Goal: Task Accomplishment & Management: Manage account settings

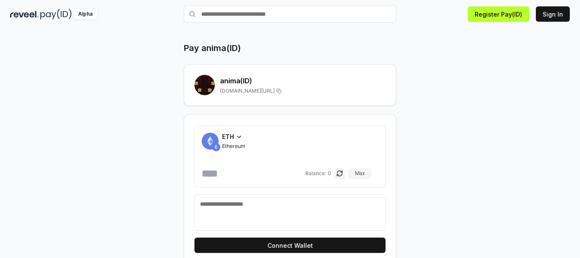
scroll to position [35, 0]
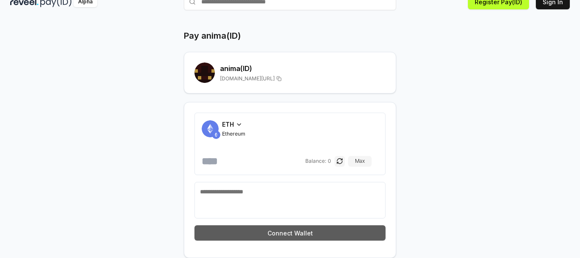
click at [283, 231] on button "Connect Wallet" at bounding box center [290, 232] width 191 height 15
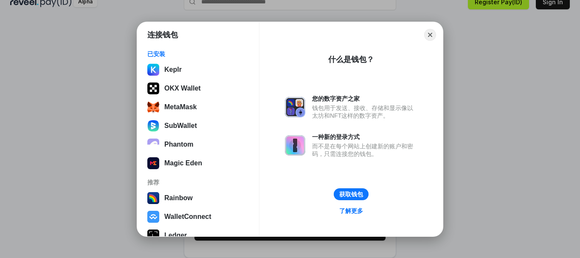
click at [443, 89] on div "连接钱包 已安装 Keplr OKX Wallet MetaMask SubWallet Phantom Magic Eden 推荐 Rainbow Wall…" at bounding box center [290, 129] width 750 height 428
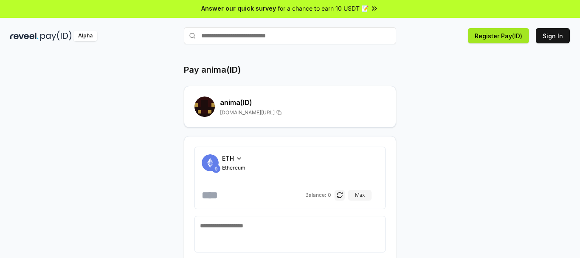
scroll to position [0, 0]
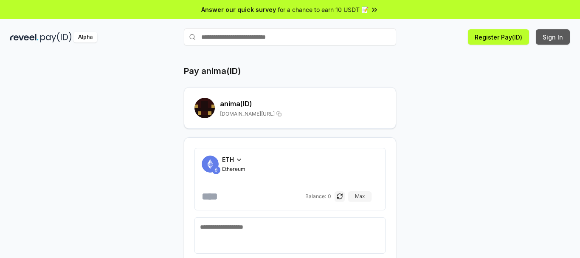
click at [556, 40] on button "Sign In" at bounding box center [553, 36] width 34 height 15
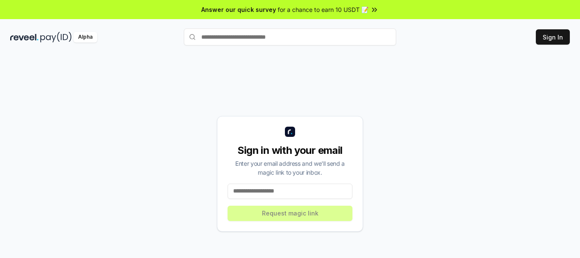
scroll to position [24, 0]
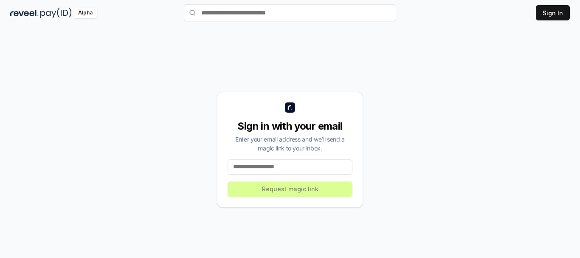
click at [275, 169] on input at bounding box center [290, 166] width 125 height 15
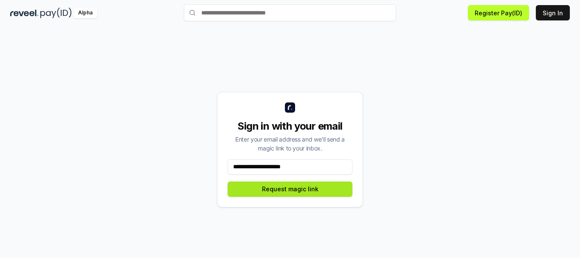
type input "**********"
click at [318, 193] on button "Request magic link" at bounding box center [290, 188] width 125 height 15
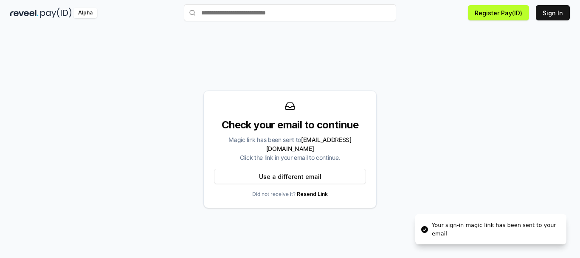
click at [232, 169] on button "Use a different email" at bounding box center [290, 176] width 152 height 15
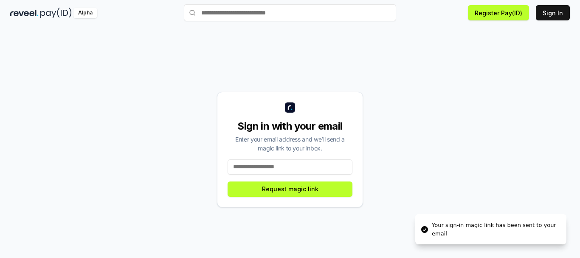
click at [245, 168] on input at bounding box center [290, 166] width 125 height 15
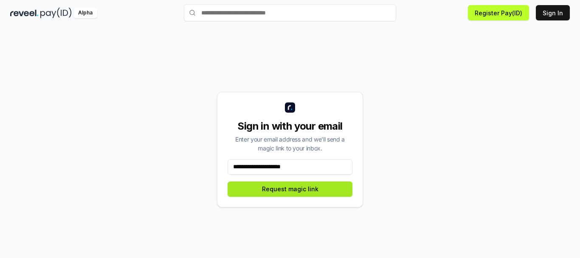
type input "**********"
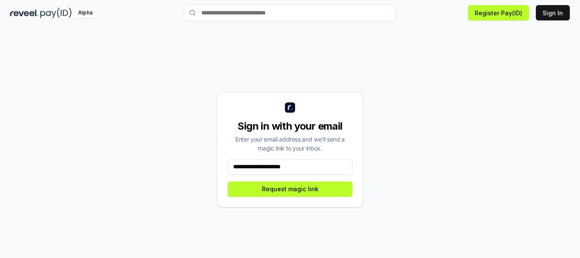
drag, startPoint x: 284, startPoint y: 189, endPoint x: 239, endPoint y: 210, distance: 49.4
click at [239, 211] on div "**********" at bounding box center [290, 149] width 560 height 217
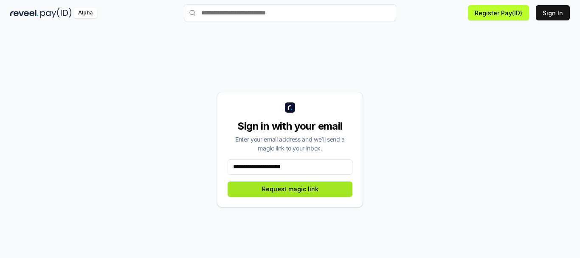
click at [290, 190] on button "Request magic link" at bounding box center [290, 188] width 125 height 15
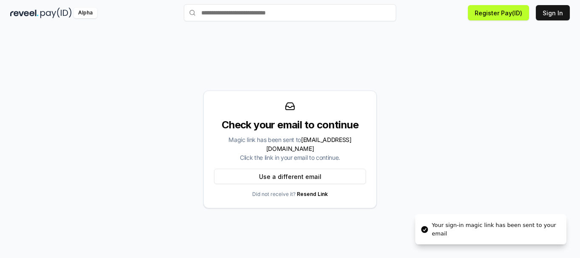
click at [271, 191] on p "Did not receive it? Resend Link" at bounding box center [290, 194] width 76 height 7
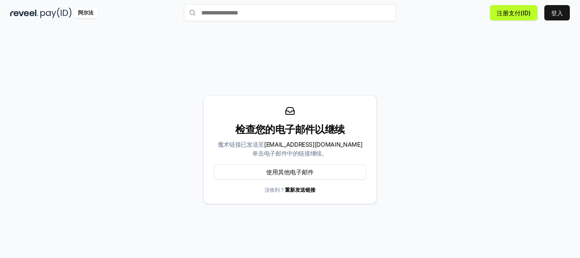
click at [333, 215] on div "检查您的电子邮件以继续 魔术链接已发送至 lumin5201314@gmail.com 单击电子邮件中的链接继续。 使用其他电子邮件 没收到？ 重新发送链接" at bounding box center [290, 149] width 560 height 217
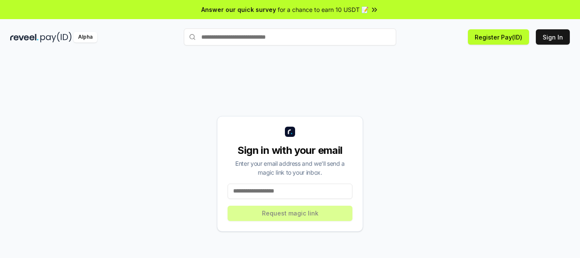
click at [279, 192] on input at bounding box center [290, 190] width 125 height 15
click at [431, 140] on div "**********" at bounding box center [290, 173] width 560 height 217
drag, startPoint x: 276, startPoint y: 192, endPoint x: 327, endPoint y: 192, distance: 51.4
click at [327, 192] on input "**********" at bounding box center [290, 190] width 125 height 15
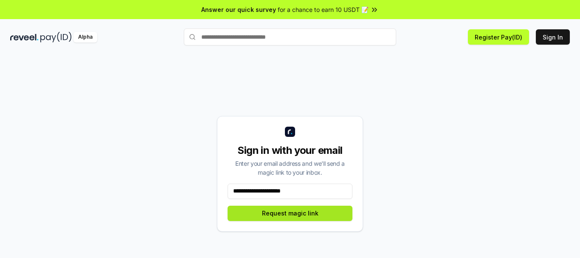
type input "**********"
drag, startPoint x: 331, startPoint y: 216, endPoint x: 335, endPoint y: 214, distance: 4.6
click at [331, 216] on button "Request magic link" at bounding box center [290, 213] width 125 height 15
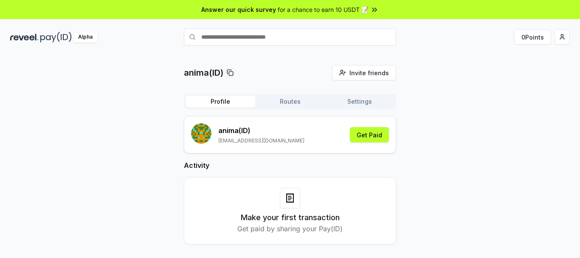
click at [445, 145] on div "anima(ID) Invite friends Invite Profile Routes Settings anima (ID) [EMAIL_ADDRE…" at bounding box center [290, 161] width 560 height 193
click at [374, 134] on button "Get Paid" at bounding box center [369, 134] width 39 height 15
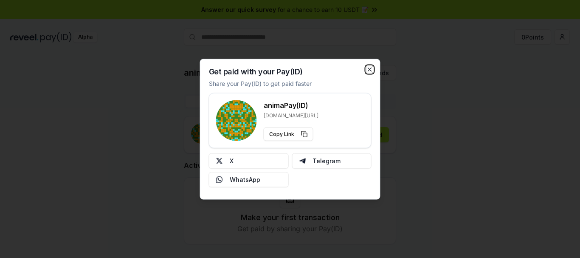
click at [369, 70] on icon "button" at bounding box center [369, 69] width 3 height 3
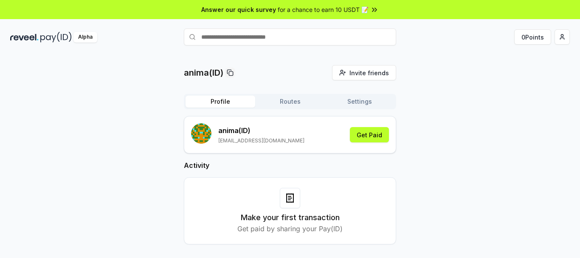
click at [97, 82] on div "anima(ID) Invite friends Invite Profile Routes Settings anima (ID) lumin5201314…" at bounding box center [290, 161] width 560 height 193
click at [488, 75] on div "anima(ID) Invite friends Invite Profile Routes Settings anima (ID) lumin5201314…" at bounding box center [290, 161] width 560 height 193
click at [561, 37] on html "Answer our quick survey for a chance to earn 10 USDT 📝 Alpha 0 Points anima(ID)…" at bounding box center [290, 129] width 580 height 258
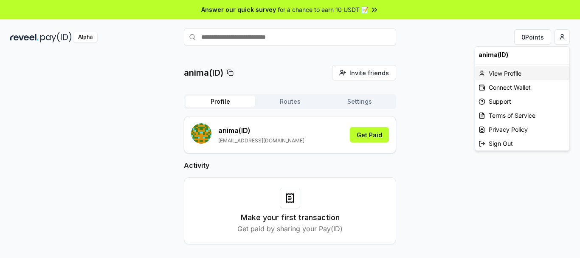
click at [509, 73] on div "View Profile" at bounding box center [522, 73] width 94 height 14
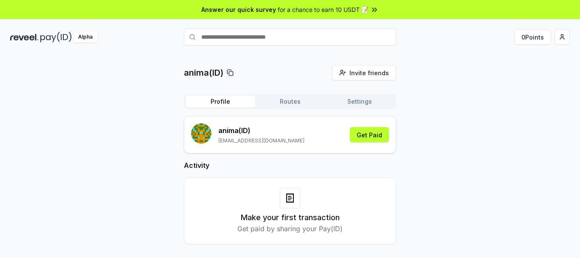
click at [47, 40] on img at bounding box center [55, 37] width 31 height 11
click at [455, 84] on div "anima(ID) Invite friends Invite Profile Routes Settings anima (ID) lumin5201314…" at bounding box center [290, 161] width 560 height 193
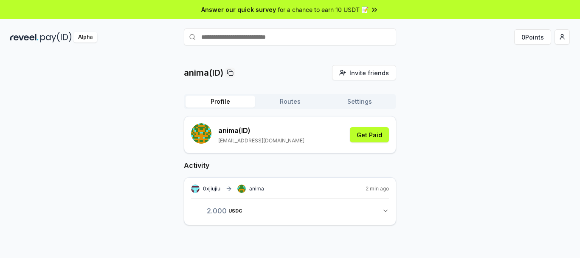
scroll to position [24, 0]
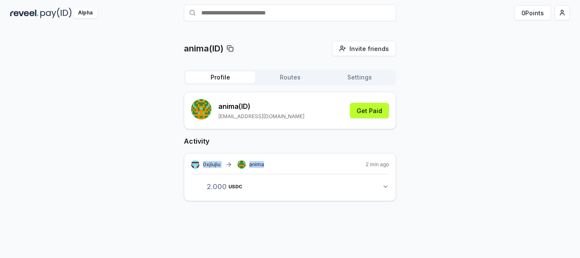
drag, startPoint x: 203, startPoint y: 166, endPoint x: 285, endPoint y: 166, distance: 82.4
click at [285, 166] on div "0xjiujiu anima 2 min ago" at bounding box center [290, 164] width 198 height 8
copy div "0xjiujiu anima"
click at [285, 166] on div "0xjiujiu anima 2 min ago" at bounding box center [290, 164] width 198 height 8
click at [388, 185] on icon "button" at bounding box center [385, 186] width 7 height 7
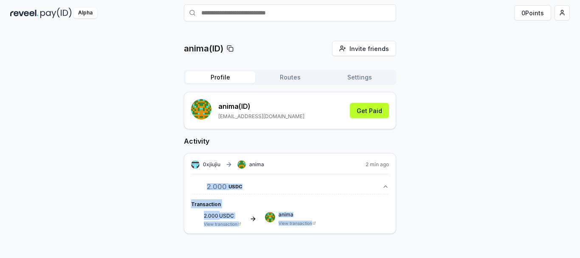
drag, startPoint x: 351, startPoint y: 226, endPoint x: 122, endPoint y: 178, distance: 234.2
click at [122, 178] on div "anima(ID) Invite friends Invite Profile Routes Settings anima (ID) lumin5201314…" at bounding box center [290, 144] width 560 height 206
copy div "2.000 USDC 2 USDC Transaction 2.000 USDC View transaction anima View transaction"
click at [122, 178] on div "anima(ID) Invite friends Invite Profile Routes Settings anima (ID) lumin5201314…" at bounding box center [290, 144] width 560 height 206
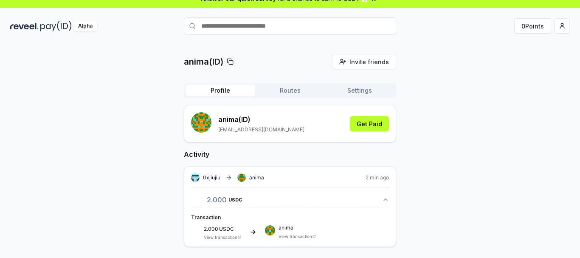
scroll to position [0, 0]
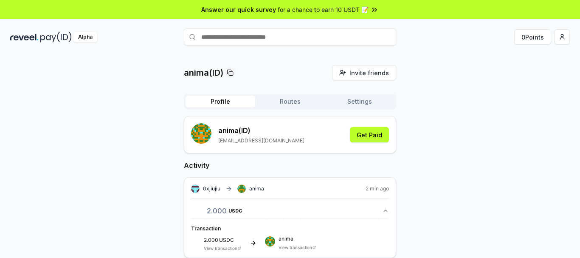
click at [427, 121] on div "anima(ID) Invite friends Invite Profile Routes Settings anima (ID) lumin5201314…" at bounding box center [290, 168] width 560 height 206
click at [288, 103] on button "Routes" at bounding box center [290, 102] width 70 height 12
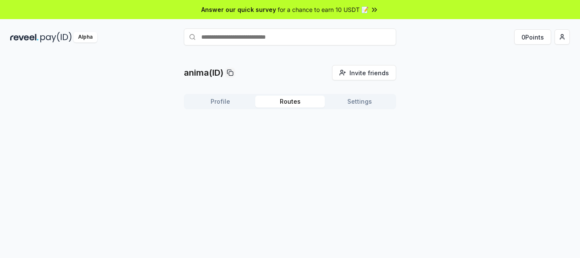
click at [360, 102] on button "Settings" at bounding box center [360, 102] width 70 height 12
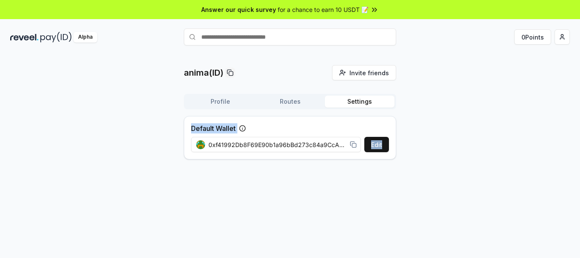
drag, startPoint x: 193, startPoint y: 129, endPoint x: 432, endPoint y: 152, distance: 239.8
click at [430, 152] on div "anima(ID) Invite friends Invite Profile Routes Settings Default Wallet Edit 0xf…" at bounding box center [290, 115] width 560 height 101
click at [432, 152] on div "anima(ID) Invite friends Invite Profile Routes Settings Default Wallet Edit 0xf…" at bounding box center [290, 115] width 560 height 101
click at [290, 147] on span "0xf41992Db8F69E90b1a96bBd273c84a9CcA2b08e8" at bounding box center [278, 144] width 138 height 9
drag, startPoint x: 275, startPoint y: 143, endPoint x: 406, endPoint y: 146, distance: 131.3
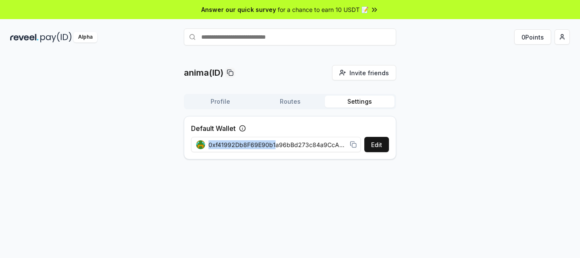
click at [418, 146] on div "anima(ID) Invite friends Invite Profile Routes Settings Default Wallet Edit 0xf…" at bounding box center [290, 115] width 560 height 101
copy div "0xf41992Db8F69E90b1"
click at [327, 142] on span "0xf41992Db8F69E90b1a96bBd273c84a9CcA2b08e8" at bounding box center [278, 144] width 138 height 9
click at [352, 146] on icon at bounding box center [353, 144] width 7 height 7
click at [305, 37] on input "text" at bounding box center [290, 36] width 212 height 17
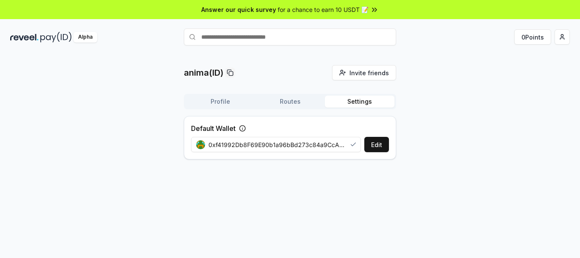
paste input "**********"
click at [318, 40] on input "**********" at bounding box center [290, 36] width 212 height 17
drag, startPoint x: 286, startPoint y: 40, endPoint x: 173, endPoint y: 37, distance: 112.6
click at [174, 38] on div "**********" at bounding box center [290, 37] width 580 height 22
click at [303, 40] on input "**********" at bounding box center [290, 36] width 212 height 17
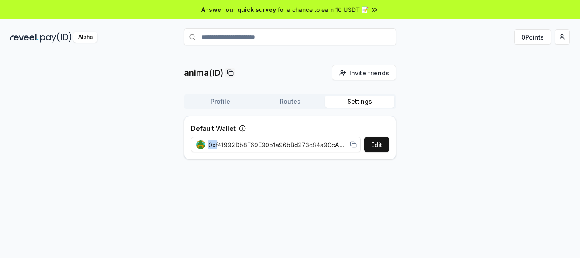
drag, startPoint x: 219, startPoint y: 144, endPoint x: 426, endPoint y: 145, distance: 207.3
click at [408, 145] on div "anima(ID) Invite friends Invite Profile Routes Settings Default Wallet Edit 0xf…" at bounding box center [290, 115] width 560 height 101
copy div "0xf"
click at [426, 145] on div "anima(ID) Invite friends Invite Profile Routes Settings Default Wallet Edit 0xf…" at bounding box center [290, 115] width 560 height 101
drag, startPoint x: 244, startPoint y: 145, endPoint x: 410, endPoint y: 143, distance: 166.5
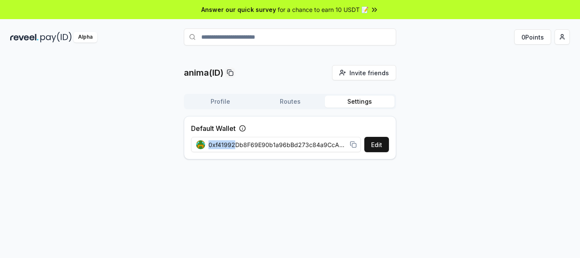
click at [401, 143] on div "anima(ID) Invite friends Invite Profile Routes Settings Default Wallet Edit 0xf…" at bounding box center [290, 115] width 560 height 101
click at [412, 143] on div "anima(ID) Invite friends Invite Profile Routes Settings Default Wallet Edit 0xf…" at bounding box center [290, 115] width 560 height 101
click at [353, 145] on icon at bounding box center [353, 144] width 7 height 7
drag, startPoint x: 297, startPoint y: 36, endPoint x: 309, endPoint y: 40, distance: 12.8
click at [297, 36] on input "**********" at bounding box center [290, 36] width 212 height 17
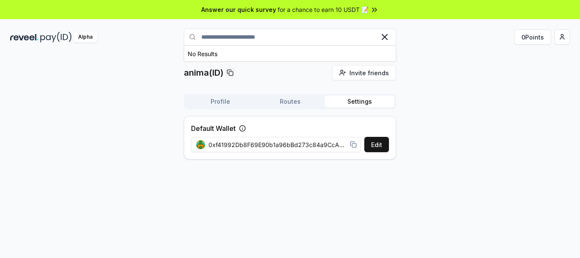
drag, startPoint x: 296, startPoint y: 40, endPoint x: 115, endPoint y: 40, distance: 181.4
click at [115, 40] on div "**********" at bounding box center [290, 37] width 580 height 22
drag, startPoint x: 324, startPoint y: 33, endPoint x: 280, endPoint y: 46, distance: 45.2
click at [261, 50] on div "anima(ID) Invite friends Invite Profile Routes Settings Default Wallet Edit 0xf…" at bounding box center [290, 165] width 580 height 234
click at [295, 40] on input "**********" at bounding box center [290, 36] width 212 height 17
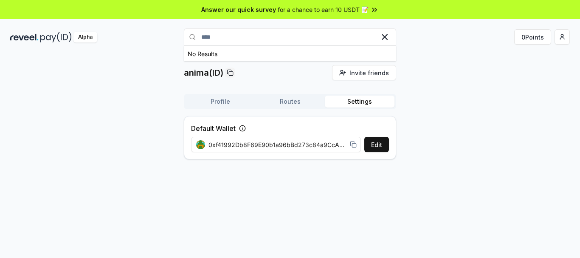
drag, startPoint x: 321, startPoint y: 35, endPoint x: 217, endPoint y: 36, distance: 103.6
click at [217, 36] on input "****" at bounding box center [290, 36] width 212 height 17
type input "*"
click at [257, 36] on input "text" at bounding box center [290, 36] width 212 height 17
click at [282, 40] on input "text" at bounding box center [290, 36] width 212 height 17
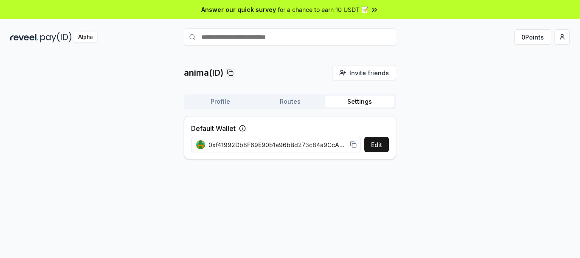
click at [406, 108] on div "anima(ID) Invite friends Invite Profile Routes Settings Default Wallet Edit 0xf…" at bounding box center [290, 115] width 560 height 101
click at [543, 33] on button "0 Points" at bounding box center [532, 36] width 37 height 15
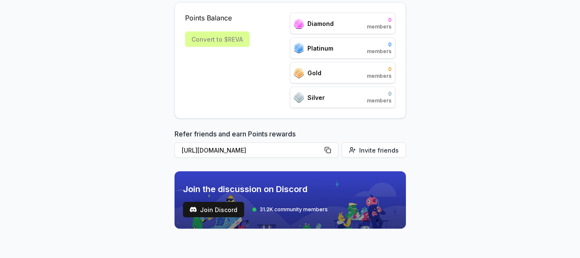
scroll to position [139, 0]
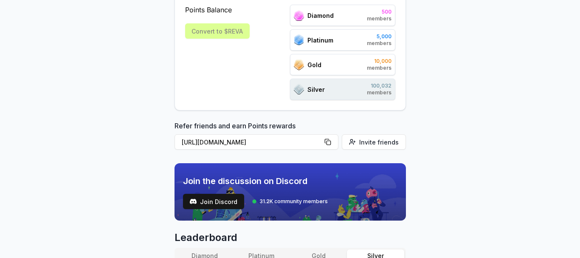
drag, startPoint x: 172, startPoint y: 174, endPoint x: 430, endPoint y: 158, distance: 258.3
click at [356, 186] on body "Answer our quick survey for a chance to earn 10 USDT 📝 Alpha 0 Points Reveel Po…" at bounding box center [290, 129] width 580 height 258
click at [431, 158] on body "Answer our quick survey for a chance to earn 10 USDT 📝 Alpha 0 Points Reveel Po…" at bounding box center [290, 129] width 580 height 258
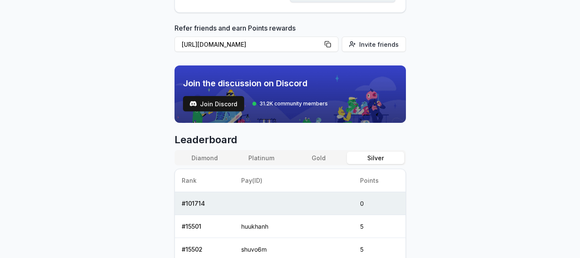
scroll to position [266, 0]
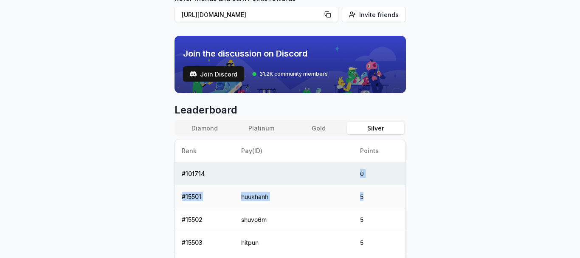
drag, startPoint x: 336, startPoint y: 174, endPoint x: 382, endPoint y: 204, distance: 55.0
click at [382, 204] on td "5" at bounding box center [379, 196] width 52 height 23
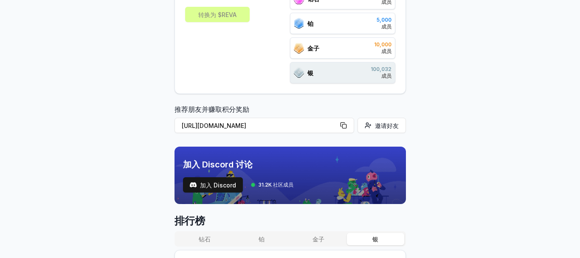
scroll to position [94, 0]
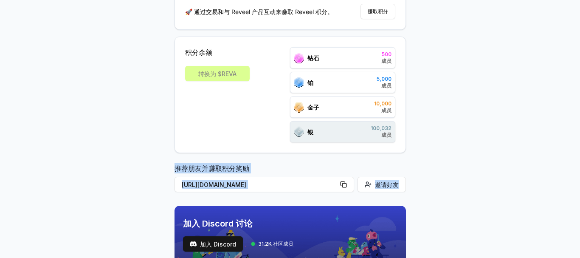
drag, startPoint x: 170, startPoint y: 166, endPoint x: 463, endPoint y: 186, distance: 292.9
click at [463, 186] on div "揭示点 🚀 通过交易和与 Reveel 产品互动来赚取 Reveel 积分。 赚取积分 积分余额 转换为 $REVA 钻石 500 成员 铂 5,000 成员…" at bounding box center [290, 71] width 580 height 234
drag, startPoint x: 457, startPoint y: 175, endPoint x: 448, endPoint y: 171, distance: 10.4
click at [457, 175] on div "揭示点 🚀 通过交易和与 Reveel 产品互动来赚取 Reveel 积分。 赚取积分 积分余额 转换为 $REVA 钻石 500 成员 铂 5,000 成员…" at bounding box center [290, 71] width 580 height 234
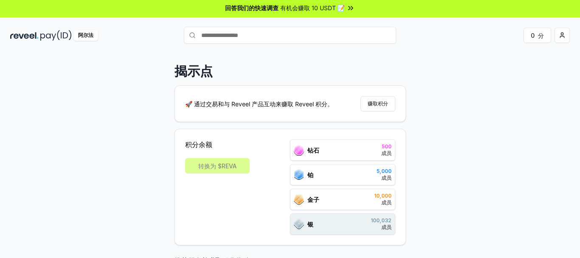
scroll to position [0, 0]
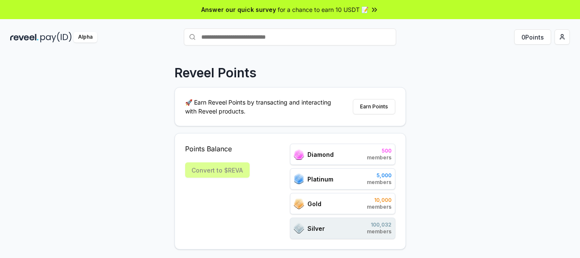
click at [461, 97] on div "Reveel Points 🚀 Earn Reveel Points by transacting and interacting with Reveel p…" at bounding box center [290, 165] width 580 height 234
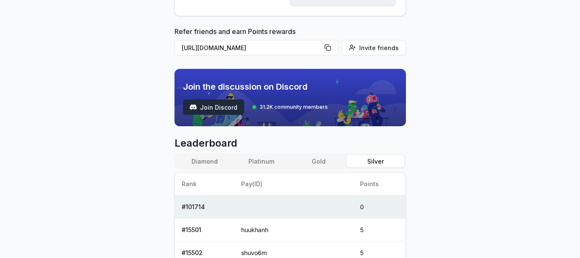
scroll to position [212, 0]
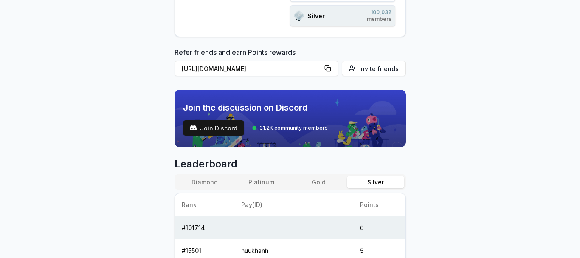
click at [453, 92] on body "Answer our quick survey for a chance to earn 10 USDT 📝 Alpha 0 Points Reveel Po…" at bounding box center [290, 129] width 580 height 258
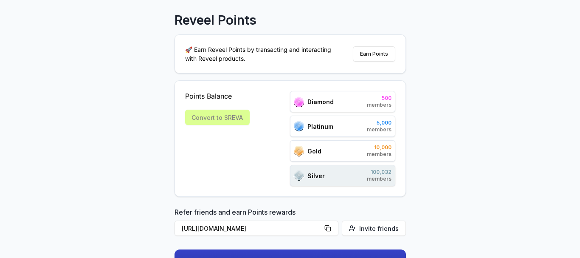
scroll to position [0, 0]
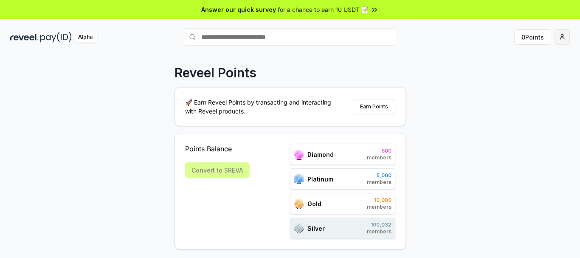
click at [560, 33] on html "Answer our quick survey for a chance to earn 10 USDT 📝 Alpha 0 Points Reveel Po…" at bounding box center [290, 129] width 580 height 258
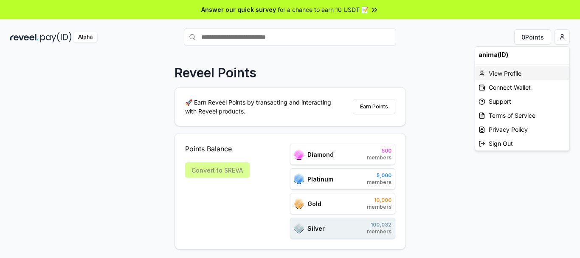
click at [511, 75] on div "View Profile" at bounding box center [522, 73] width 94 height 14
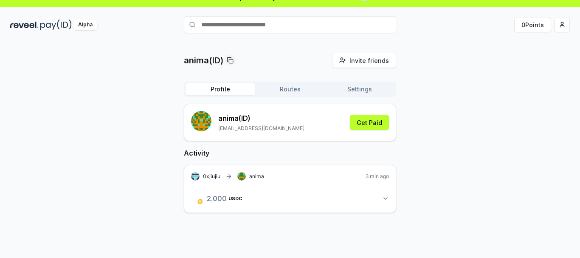
scroll to position [24, 0]
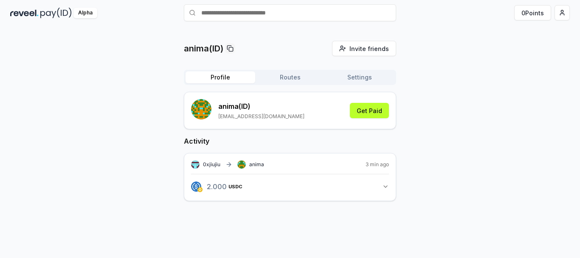
click at [387, 186] on icon "button" at bounding box center [385, 187] width 3 height 2
click at [384, 185] on icon "button" at bounding box center [385, 186] width 7 height 7
click at [429, 169] on div "anima(ID) Invite friends Invite Profile Routes Settings anima (ID) [EMAIL_ADDRE…" at bounding box center [290, 144] width 560 height 206
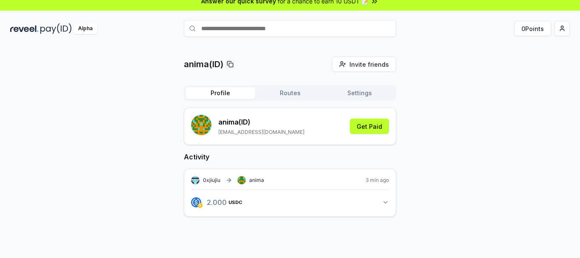
scroll to position [0, 0]
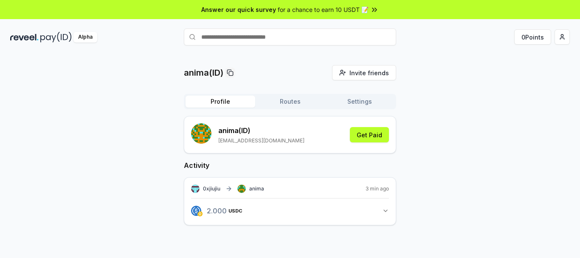
click at [293, 107] on div "Profile Routes Settings" at bounding box center [290, 101] width 212 height 15
click at [293, 104] on button "Routes" at bounding box center [290, 102] width 70 height 12
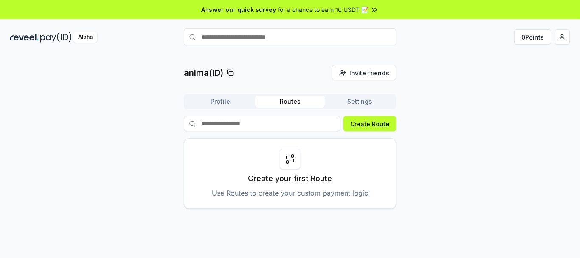
scroll to position [24, 0]
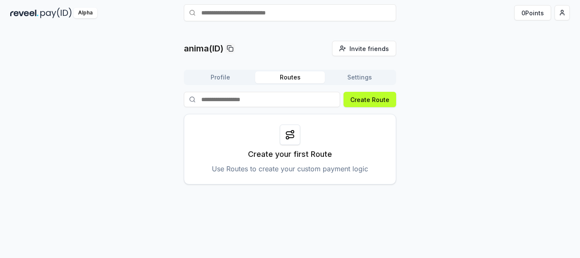
click at [259, 102] on input at bounding box center [262, 99] width 156 height 15
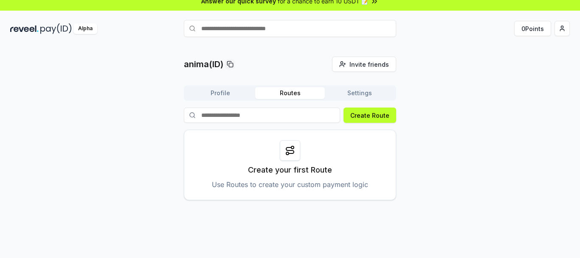
scroll to position [0, 0]
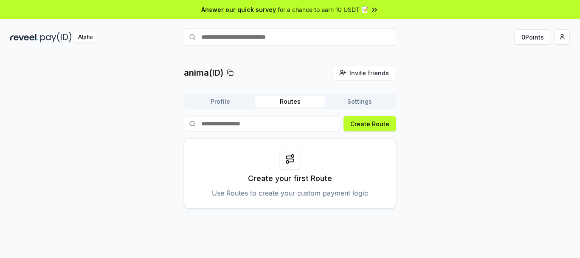
click at [366, 100] on button "Settings" at bounding box center [360, 102] width 70 height 12
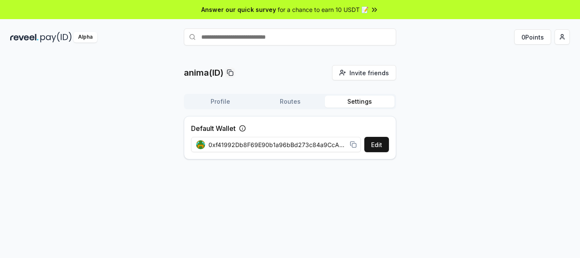
click at [225, 101] on button "Profile" at bounding box center [221, 102] width 70 height 12
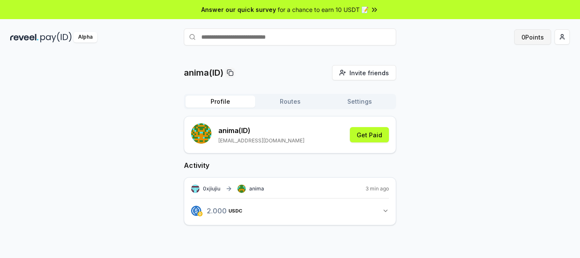
click at [523, 34] on button "0 Points" at bounding box center [532, 36] width 37 height 15
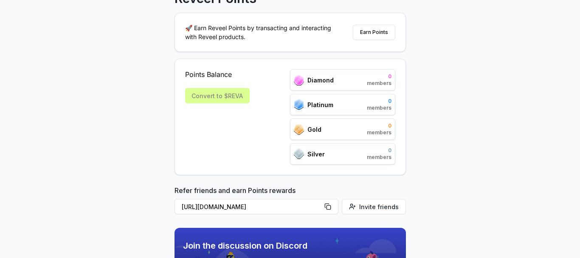
scroll to position [85, 0]
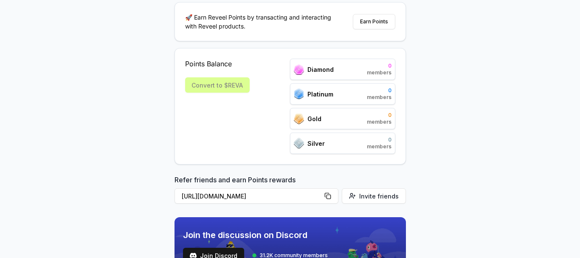
click at [330, 117] on div "Gold 0 members" at bounding box center [342, 118] width 105 height 21
click at [211, 87] on div "Convert to $REVA" at bounding box center [217, 84] width 65 height 15
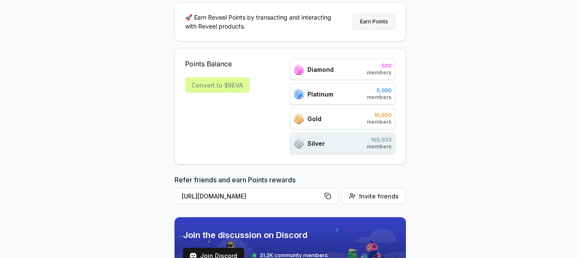
click at [367, 23] on button "Earn Points" at bounding box center [374, 21] width 42 height 15
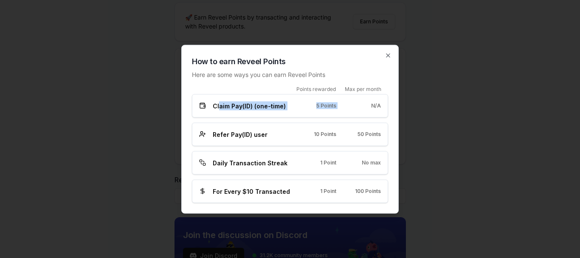
drag, startPoint x: 220, startPoint y: 104, endPoint x: 355, endPoint y: 108, distance: 134.7
click at [355, 108] on div "Claim Pay(ID) (one-time) 5 Points N/A" at bounding box center [290, 105] width 182 height 9
copy div "aim Pay(ID) (one-time) 5 Points"
click at [355, 108] on div "N/A" at bounding box center [365, 105] width 31 height 7
drag, startPoint x: 215, startPoint y: 106, endPoint x: 386, endPoint y: 104, distance: 171.6
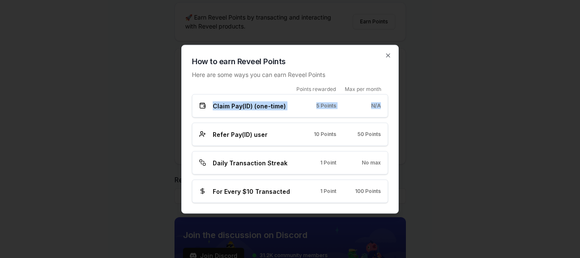
click at [386, 104] on div "Claim Pay(ID) (one-time) 5 Points N/A" at bounding box center [290, 105] width 196 height 23
copy div "Claim Pay(ID) (one-time) 5 Points N/A"
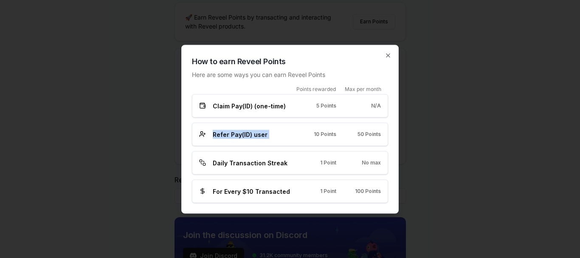
drag, startPoint x: 212, startPoint y: 133, endPoint x: 307, endPoint y: 133, distance: 94.3
click at [307, 133] on div "Refer Pay(ID) user 10 Points 50 Points" at bounding box center [290, 134] width 182 height 9
copy span "Refer Pay(ID) user"
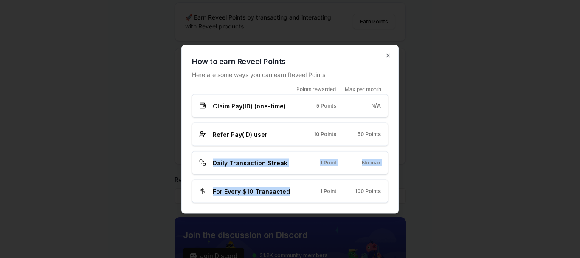
drag, startPoint x: 293, startPoint y: 193, endPoint x: 213, endPoint y: 153, distance: 89.3
click at [213, 153] on div "Points rewarded Max per month Claim Pay(ID) (one-time) 5 Points N/A Refer Pay(I…" at bounding box center [290, 143] width 196 height 117
copy div "Daily Transaction Streak 1 Point No max For Every $10 Transacted"
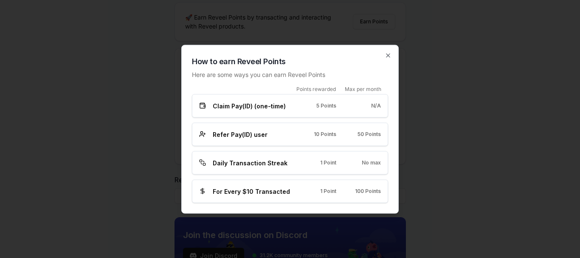
click at [465, 145] on div at bounding box center [290, 129] width 580 height 258
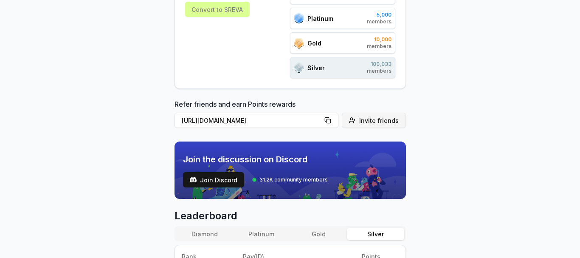
scroll to position [42, 0]
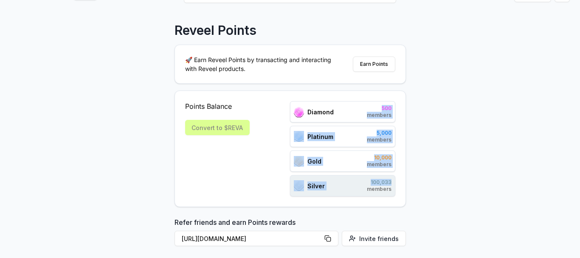
drag, startPoint x: 376, startPoint y: 111, endPoint x: 395, endPoint y: 178, distance: 68.8
click at [395, 177] on div "Diamond 500 members Platinum 5,000 members Gold 10,000 members Silver 100,033 m…" at bounding box center [342, 148] width 105 height 95
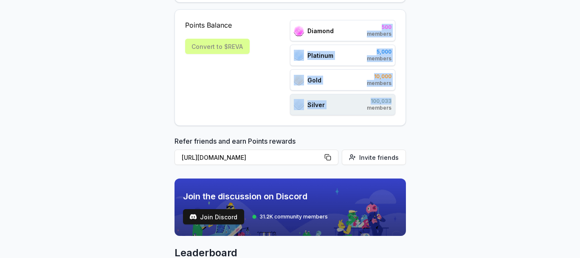
scroll to position [0, 0]
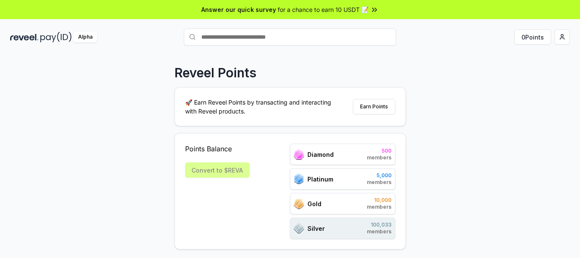
click at [80, 40] on div "Alpha" at bounding box center [85, 37] width 24 height 11
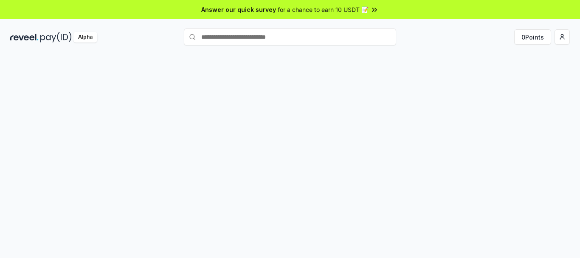
click at [57, 36] on img at bounding box center [55, 37] width 31 height 11
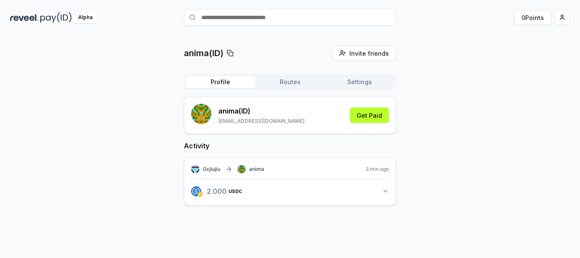
scroll to position [24, 0]
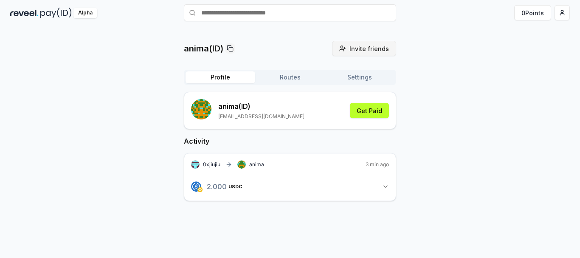
drag, startPoint x: 522, startPoint y: 72, endPoint x: 384, endPoint y: 48, distance: 140.1
click at [521, 72] on div "anima(ID) Invite friends Invite Profile Routes Settings anima (ID) [EMAIL_ADDRE…" at bounding box center [290, 128] width 560 height 174
click at [499, 100] on div "anima(ID) Invite friends Invite Profile Routes Settings anima (ID) [EMAIL_ADDRE…" at bounding box center [290, 128] width 560 height 174
click at [547, 11] on button "0 Points" at bounding box center [532, 12] width 37 height 15
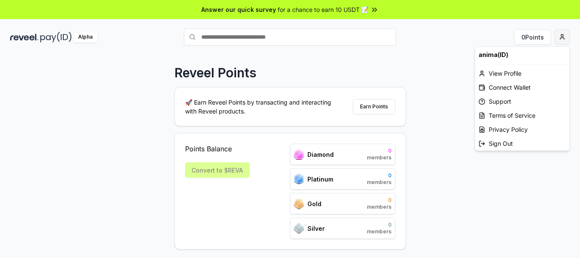
click at [561, 38] on html "Answer our quick survey for a chance to earn 10 USDT 📝 Alpha 0 Points Reveel Po…" at bounding box center [290, 129] width 580 height 258
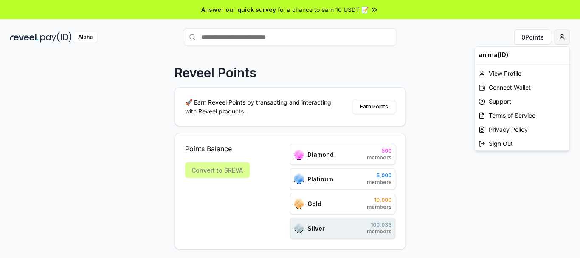
click at [396, 61] on html "Answer our quick survey for a chance to earn 10 USDT 📝 Alpha 0 Points Reveel Po…" at bounding box center [290, 129] width 580 height 258
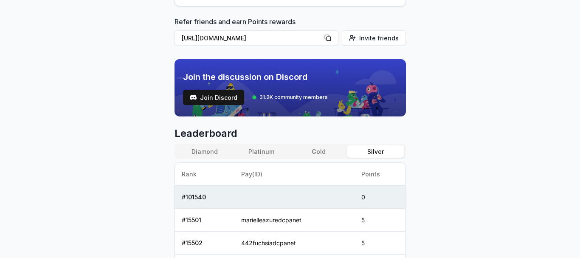
scroll to position [255, 0]
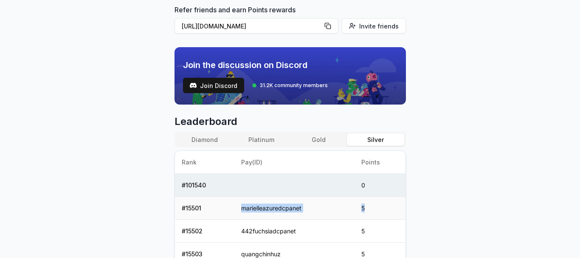
drag, startPoint x: 379, startPoint y: 206, endPoint x: 237, endPoint y: 208, distance: 142.3
click at [237, 208] on tr "# 15501 marielleazuredcpanet 5" at bounding box center [290, 208] width 231 height 23
copy tr "marielleazuredcpanet 5"
click at [385, 166] on th "Points" at bounding box center [380, 162] width 51 height 23
click at [313, 143] on button "Gold" at bounding box center [318, 139] width 57 height 12
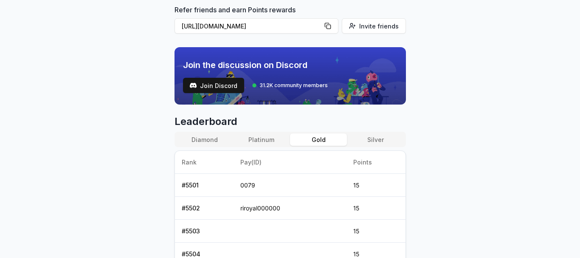
click at [271, 137] on button "Platinum" at bounding box center [261, 139] width 57 height 12
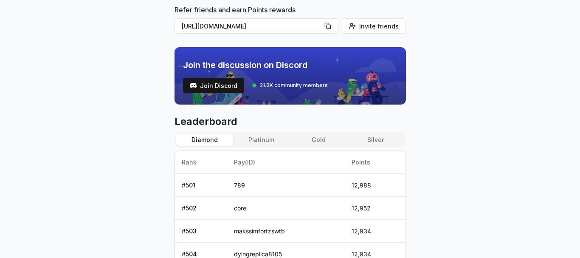
click at [207, 138] on button "Diamond" at bounding box center [204, 139] width 57 height 12
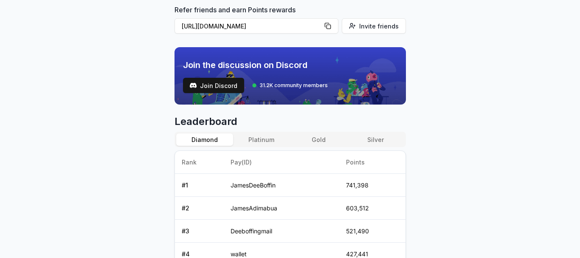
click at [380, 139] on button "Silver" at bounding box center [375, 139] width 57 height 12
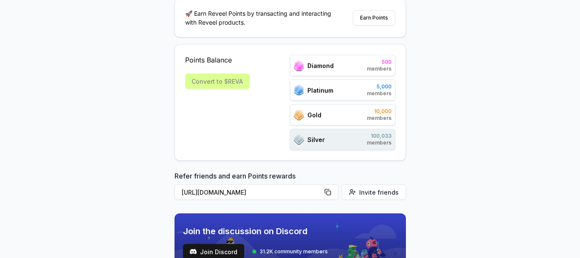
scroll to position [0, 0]
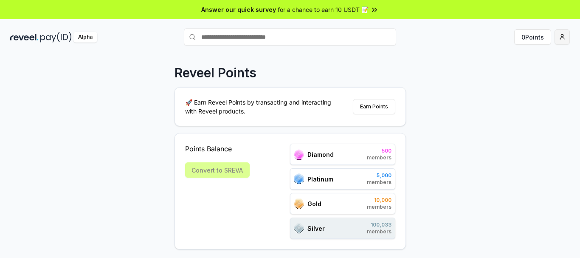
click at [561, 37] on html "Answer our quick survey for a chance to earn 10 USDT 📝 Alpha 0 Points Reveel Po…" at bounding box center [290, 129] width 580 height 258
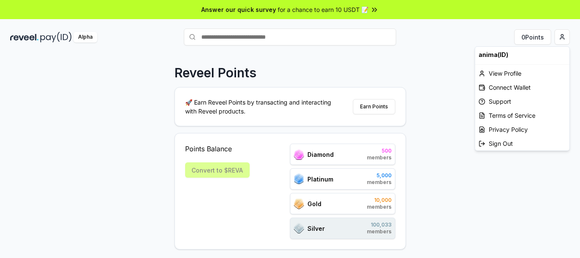
click at [440, 103] on html "Answer our quick survey for a chance to earn 10 USDT 📝 Alpha 0 Points Reveel Po…" at bounding box center [290, 129] width 580 height 258
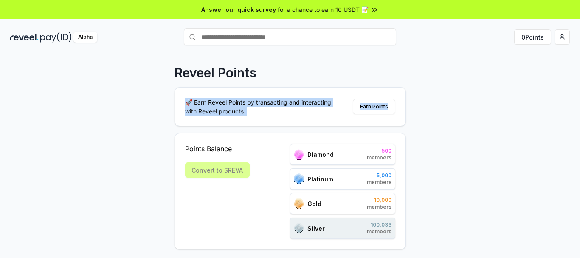
drag, startPoint x: 159, startPoint y: 99, endPoint x: 404, endPoint y: 107, distance: 245.2
click at [404, 107] on div "Reveel Points 🚀 Earn Reveel Points by transacting and interacting with Reveel p…" at bounding box center [290, 165] width 580 height 234
click at [404, 107] on div "🚀 Earn Reveel Points by transacting and interacting with Reveel products. Earn …" at bounding box center [290, 106] width 231 height 38
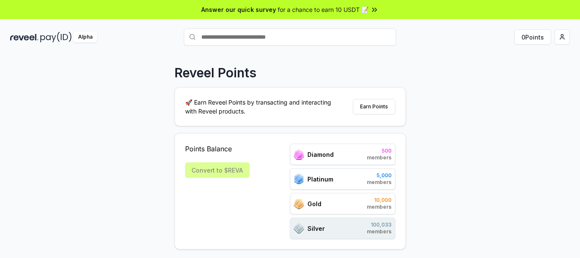
click at [296, 58] on div "Reveel Points 🚀 Earn Reveel Points by transacting and interacting with Reveel p…" at bounding box center [290, 165] width 580 height 234
click at [279, 77] on div "Reveel Points 🚀 Earn Reveel Points by transacting and interacting with Reveel p…" at bounding box center [290, 165] width 580 height 234
click at [279, 77] on div "Reveel Points" at bounding box center [290, 72] width 231 height 15
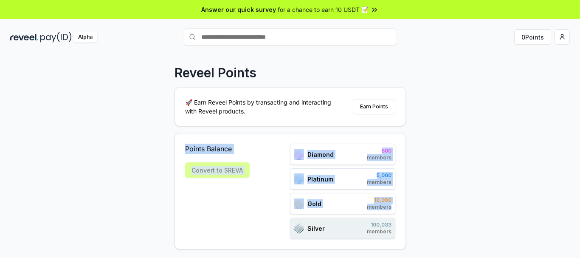
drag, startPoint x: 440, startPoint y: 113, endPoint x: 445, endPoint y: 211, distance: 97.8
click at [445, 211] on div "Reveel Points 🚀 Earn Reveel Points by transacting and interacting with Reveel p…" at bounding box center [290, 165] width 580 height 234
click at [456, 155] on div "Reveel Points 🚀 Earn Reveel Points by transacting and interacting with Reveel p…" at bounding box center [290, 165] width 580 height 234
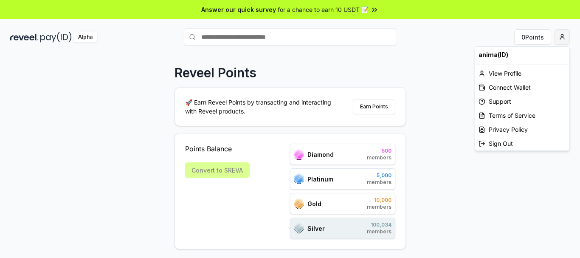
click at [556, 39] on html "Answer our quick survey for a chance to earn 10 USDT 📝 Alpha 0 Points Reveel Po…" at bounding box center [290, 129] width 580 height 258
click at [506, 88] on div "Connect Wallet" at bounding box center [522, 87] width 94 height 14
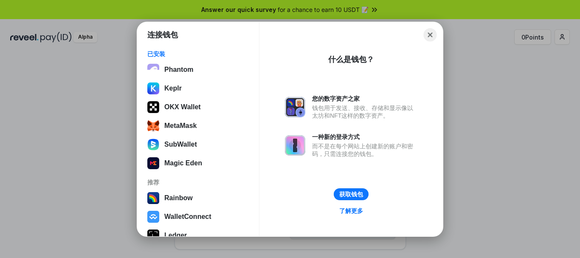
click at [432, 34] on button "Close" at bounding box center [430, 34] width 13 height 13
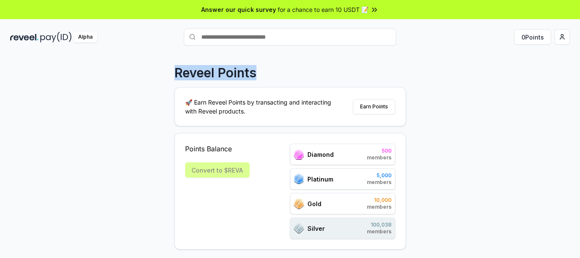
drag, startPoint x: 152, startPoint y: 72, endPoint x: 276, endPoint y: 79, distance: 124.6
click at [276, 79] on div "Reveel Points 🚀 Earn Reveel Points by transacting and interacting with Reveel p…" at bounding box center [290, 165] width 580 height 234
click at [276, 79] on div "Reveel Points" at bounding box center [290, 72] width 231 height 15
drag, startPoint x: 161, startPoint y: 76, endPoint x: 282, endPoint y: 85, distance: 121.4
click at [282, 85] on div "Reveel Points 🚀 Earn Reveel Points by transacting and interacting with Reveel p…" at bounding box center [290, 165] width 580 height 234
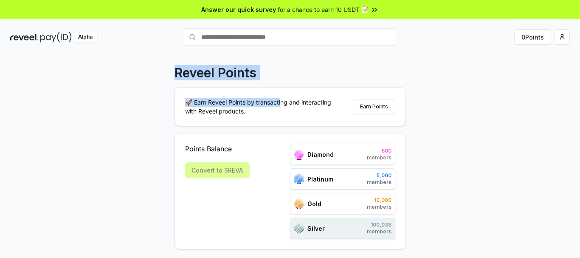
click at [278, 70] on div "Reveel Points" at bounding box center [290, 72] width 231 height 15
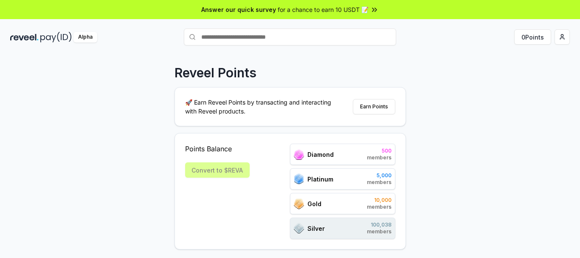
click at [157, 73] on div "Reveel Points 🚀 Earn Reveel Points by transacting and interacting with Reveel p…" at bounding box center [290, 165] width 580 height 234
drag, startPoint x: 158, startPoint y: 79, endPoint x: 300, endPoint y: 77, distance: 142.3
click at [300, 77] on div "Reveel Points 🚀 Earn Reveel Points by transacting and interacting with Reveel p…" at bounding box center [290, 165] width 580 height 234
drag, startPoint x: 300, startPoint y: 77, endPoint x: 266, endPoint y: 73, distance: 33.8
click at [300, 77] on div "Reveel Points" at bounding box center [290, 72] width 231 height 15
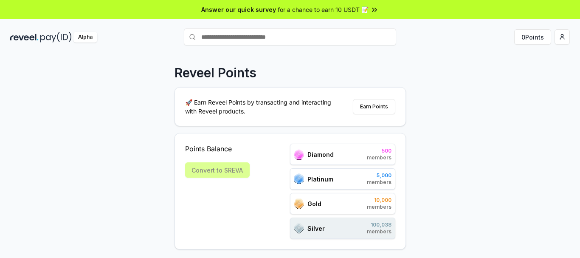
click at [243, 72] on p "Reveel Points" at bounding box center [216, 72] width 82 height 15
drag, startPoint x: 275, startPoint y: 75, endPoint x: 152, endPoint y: 76, distance: 123.6
click at [152, 76] on div "Reveel Points 🚀 Earn Reveel Points by transacting and interacting with Reveel p…" at bounding box center [290, 165] width 580 height 234
drag, startPoint x: 510, startPoint y: 86, endPoint x: 514, endPoint y: 82, distance: 5.7
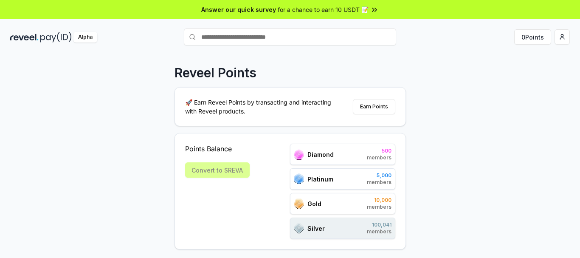
click at [510, 85] on div "Reveel Points 🚀 Earn Reveel Points by transacting and interacting with Reveel p…" at bounding box center [290, 165] width 580 height 234
click at [563, 38] on html "Answer our quick survey for a chance to earn 10 USDT 📝 Alpha 0 Points Reveel Po…" at bounding box center [290, 129] width 580 height 258
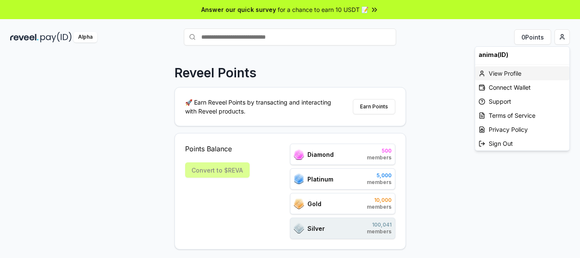
click at [492, 75] on div "View Profile" at bounding box center [522, 73] width 94 height 14
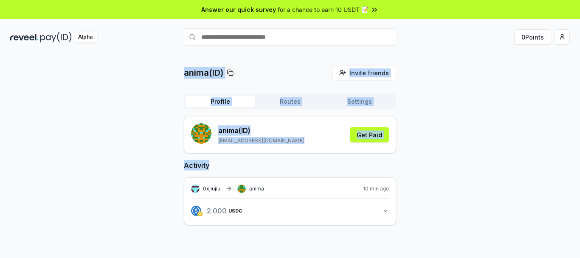
drag, startPoint x: 209, startPoint y: 91, endPoint x: 417, endPoint y: 161, distance: 219.6
click at [417, 161] on div "anima(ID) Invite friends Invite Profile Routes Settings anima (ID) [EMAIL_ADDRE…" at bounding box center [290, 152] width 560 height 174
click at [423, 161] on div "anima(ID) Invite friends Invite Profile Routes Settings anima (ID) [EMAIL_ADDRE…" at bounding box center [290, 152] width 560 height 174
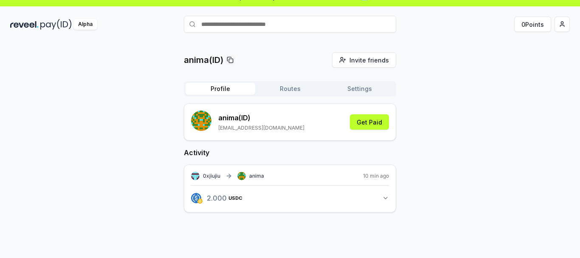
scroll to position [24, 0]
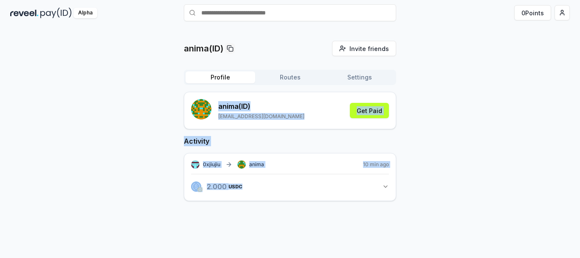
drag, startPoint x: 216, startPoint y: 104, endPoint x: 429, endPoint y: 197, distance: 232.5
click at [429, 197] on div "anima(ID) Invite friends Invite Profile Routes Settings anima (ID) [EMAIL_ADDRE…" at bounding box center [290, 128] width 560 height 174
copy div "anima (ID) [EMAIL_ADDRESS][DOMAIN_NAME] Get Paid Activity 0xjiujiu anima 10 min…"
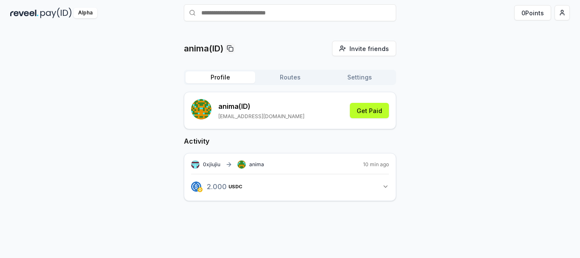
click at [429, 197] on div "anima(ID) Invite friends Invite Profile Routes Settings anima (ID) [EMAIL_ADDRE…" at bounding box center [290, 128] width 560 height 174
drag, startPoint x: 336, startPoint y: 183, endPoint x: 428, endPoint y: 190, distance: 92.0
click at [428, 190] on div "anima(ID) Invite friends Invite Profile Routes Settings anima (ID) [EMAIL_ADDRE…" at bounding box center [290, 128] width 560 height 174
click at [428, 190] on div "anima(ID) Invite friends Invite Profile Routes Settings anima (ID) lumin5201314…" at bounding box center [290, 128] width 560 height 174
drag, startPoint x: 202, startPoint y: 166, endPoint x: 265, endPoint y: 166, distance: 63.3
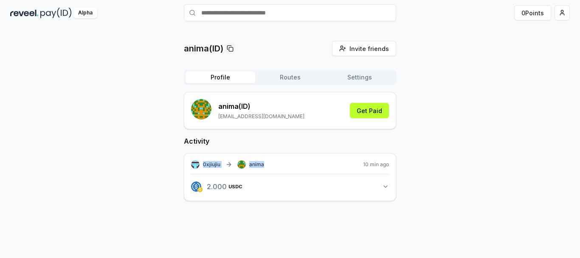
click at [266, 167] on div "0xjiujiu anima 10 min ago" at bounding box center [290, 164] width 198 height 8
copy div "0xjiujiu anima"
click at [265, 166] on div "0xjiujiu anima 10 min ago" at bounding box center [290, 164] width 198 height 8
click at [264, 186] on button "2.000 USDC 2 USDC" at bounding box center [290, 186] width 198 height 14
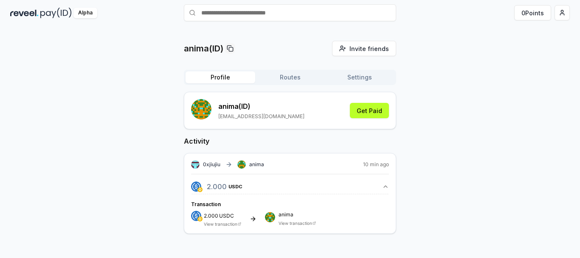
click at [350, 188] on button "2.000 USDC 2 USDC" at bounding box center [290, 186] width 198 height 14
click at [379, 187] on button "2.000 USDC 2 USDC" at bounding box center [290, 186] width 198 height 14
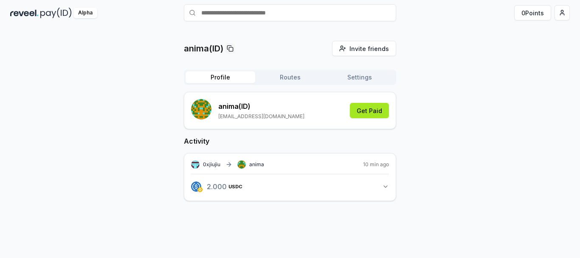
click at [373, 113] on button "Get Paid" at bounding box center [369, 110] width 39 height 15
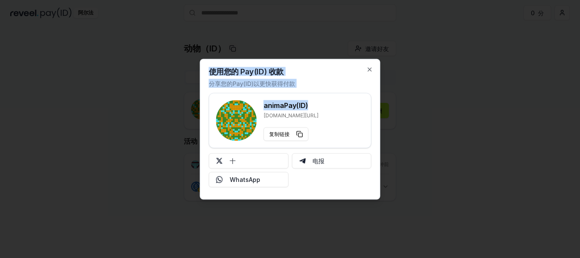
drag, startPoint x: 210, startPoint y: 74, endPoint x: 330, endPoint y: 86, distance: 120.8
click at [330, 86] on div "使用您的 Pay(ID) 收款 分享您的Pay(ID)以更快获得付款 anima Pay(ID) reveel.id/pay/anima 复制链接 十 电报 …" at bounding box center [290, 129] width 181 height 141
copy div "使用您的 Pay(ID) 收款 分享您的Pay(ID)以更快获得付款 anima Pay(ID)"
click at [330, 86] on div "使用您的 Pay(ID) 收款 分享您的Pay(ID)以更快获得付款 anima Pay(ID) reveel.id/pay/anima 复制链接 十 电报 …" at bounding box center [290, 129] width 181 height 141
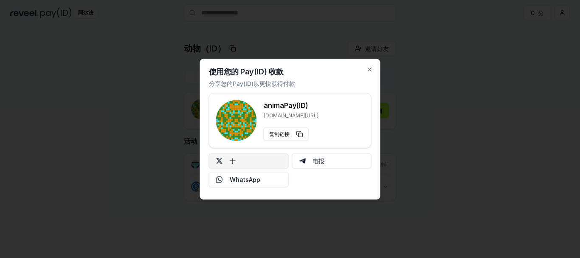
click at [257, 155] on button "十" at bounding box center [249, 160] width 80 height 15
click at [369, 68] on icon "button" at bounding box center [370, 69] width 7 height 7
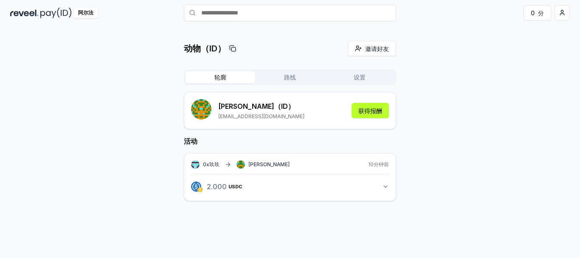
click at [460, 96] on div "动物（ID） 邀请好友 邀请 轮廓 路线 设置 阿尼玛 （ID） lumin5201314@gmail.com 获得报酬 活动 0x玖玖 阿尼玛 10分钟前 …" at bounding box center [290, 128] width 560 height 174
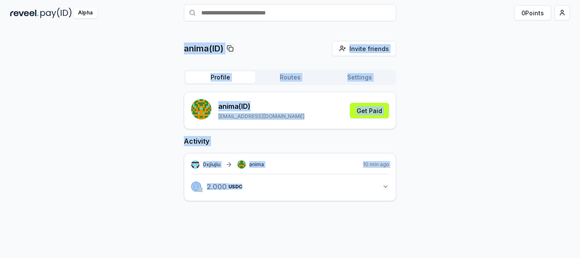
drag, startPoint x: 181, startPoint y: 48, endPoint x: 386, endPoint y: 213, distance: 263.0
click at [386, 213] on div "anima(ID) Invite friends Invite Profile Routes Settings anima (ID) lumin5201314…" at bounding box center [290, 128] width 560 height 174
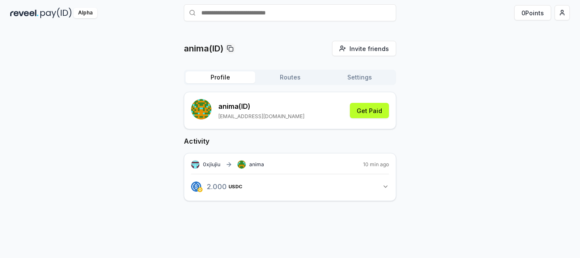
click at [386, 213] on div "anima (ID) lumin5201314@gmail.com Get Paid Activity 0xjiujiu anima 10 min ago 2…" at bounding box center [290, 153] width 212 height 123
click at [449, 106] on div "anima(ID) Invite friends Invite Profile Routes Settings anima (ID) lumin5201314…" at bounding box center [290, 128] width 560 height 174
click at [136, 60] on div "anima(ID) Invite friends Invite Profile Routes Settings anima (ID) lumin5201314…" at bounding box center [290, 128] width 560 height 174
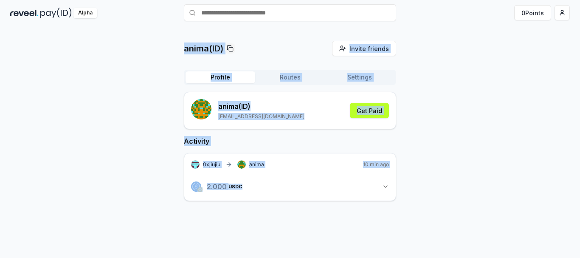
drag, startPoint x: 145, startPoint y: 39, endPoint x: 454, endPoint y: 197, distance: 347.4
click at [454, 199] on div "anima(ID) Invite friends Invite Profile Routes Settings anima (ID) lumin5201314…" at bounding box center [290, 141] width 580 height 234
click at [476, 119] on div "anima(ID) Invite friends Invite Profile Routes Settings anima (ID) lumin5201314…" at bounding box center [290, 128] width 560 height 174
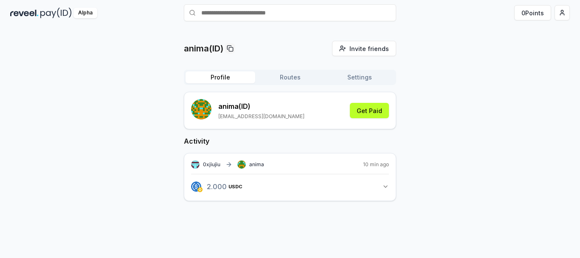
click at [117, 58] on div "anima(ID) Invite friends Invite Profile Routes Settings anima (ID) lumin5201314…" at bounding box center [290, 128] width 560 height 174
click at [42, 14] on img at bounding box center [55, 13] width 31 height 11
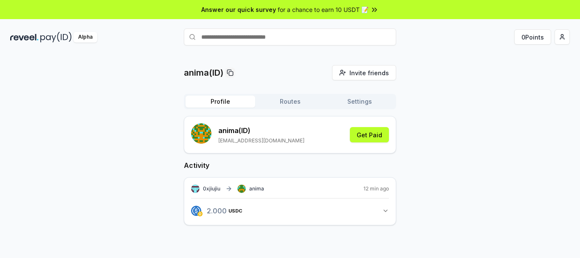
click at [425, 49] on div "anima(ID) Invite friends Invite Profile Routes Settings anima (ID) [EMAIL_ADDRE…" at bounding box center [290, 165] width 580 height 234
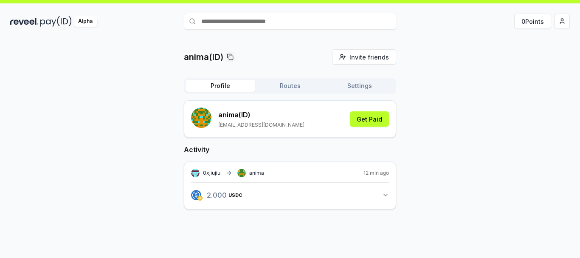
scroll to position [24, 0]
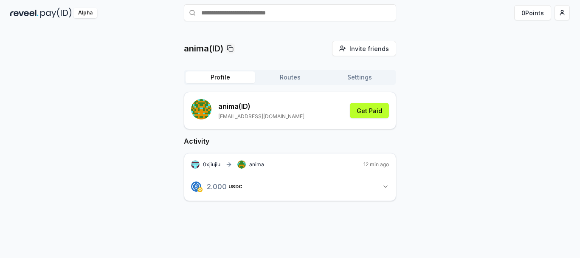
click at [381, 185] on button "2.000 USDC 2 USDC" at bounding box center [290, 186] width 198 height 14
click at [385, 186] on icon "button" at bounding box center [385, 186] width 7 height 7
click at [557, 14] on html "Answer our quick survey for a chance to earn 10 USDT 📝 Alpha 0 Points anima(ID)…" at bounding box center [290, 129] width 580 height 258
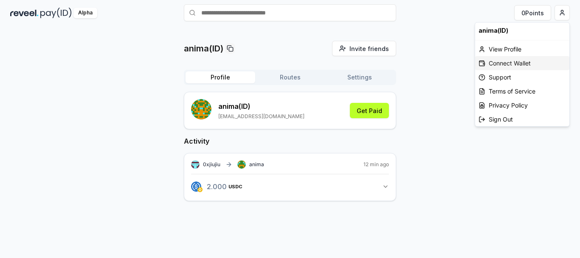
click at [502, 64] on div "Connect Wallet" at bounding box center [522, 63] width 94 height 14
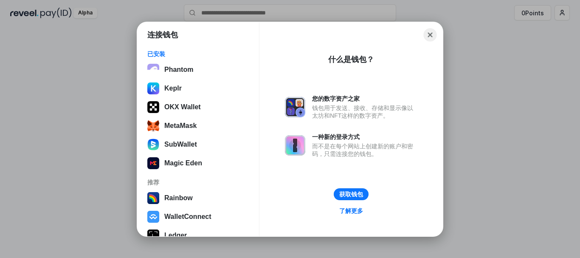
click at [432, 35] on button "Close" at bounding box center [430, 34] width 13 height 13
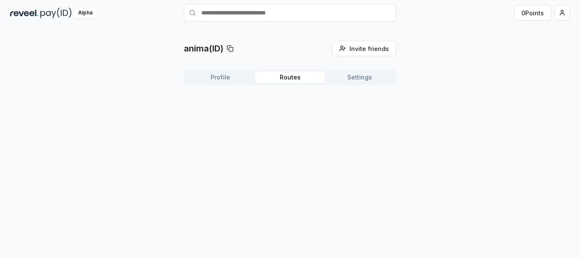
click at [289, 83] on button "Routes" at bounding box center [290, 77] width 70 height 12
click at [214, 79] on button "Profile" at bounding box center [221, 77] width 70 height 12
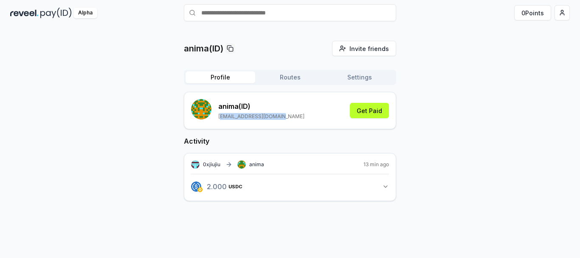
drag, startPoint x: 221, startPoint y: 116, endPoint x: 287, endPoint y: 116, distance: 65.8
click at [287, 116] on div "anima (ID) [EMAIL_ADDRESS][DOMAIN_NAME] Get Paid" at bounding box center [290, 110] width 198 height 23
copy p "[EMAIL_ADDRESS][DOMAIN_NAME]"
click at [287, 116] on div "anima (ID) [EMAIL_ADDRESS][DOMAIN_NAME] Get Paid" at bounding box center [290, 110] width 198 height 23
drag, startPoint x: 300, startPoint y: 116, endPoint x: 219, endPoint y: 105, distance: 82.2
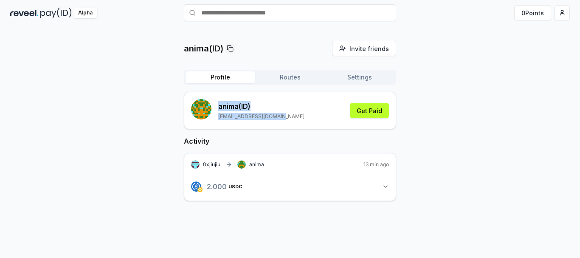
click at [219, 105] on div "anima (ID) [EMAIL_ADDRESS][DOMAIN_NAME] Get Paid" at bounding box center [290, 110] width 198 height 23
copy div "anima (ID) [EMAIL_ADDRESS][DOMAIN_NAME]"
click at [219, 105] on p "anima (ID)" at bounding box center [261, 106] width 86 height 10
drag, startPoint x: 281, startPoint y: 117, endPoint x: 287, endPoint y: 119, distance: 6.7
click at [287, 119] on div "anima (ID) lumin5201314@gmail.com Get Paid" at bounding box center [290, 110] width 198 height 23
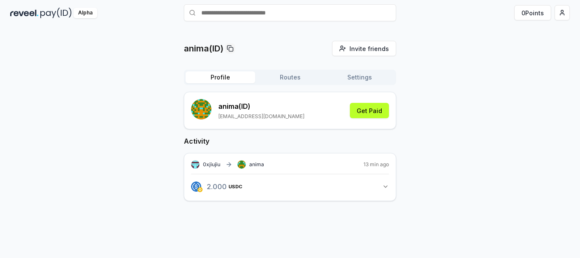
click at [287, 119] on div "anima (ID) lumin5201314@gmail.com Get Paid" at bounding box center [290, 110] width 198 height 23
drag, startPoint x: 253, startPoint y: 118, endPoint x: 219, endPoint y: 106, distance: 36.0
click at [219, 106] on div "anima (ID) lumin5201314@gmail.com Get Paid" at bounding box center [290, 110] width 198 height 23
copy div "anima (ID) lumin5201314@gmail.com"
click at [263, 111] on p "anima (ID)" at bounding box center [261, 106] width 86 height 10
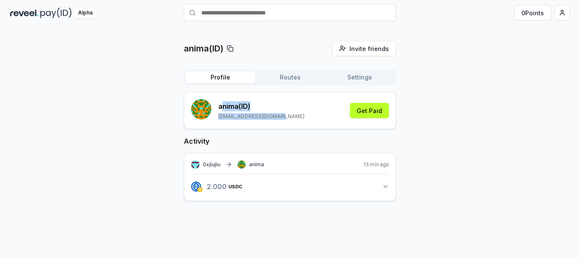
drag, startPoint x: 288, startPoint y: 121, endPoint x: 221, endPoint y: 105, distance: 69.4
click at [221, 105] on div "anima (ID) lumin5201314@gmail.com Get Paid" at bounding box center [290, 110] width 212 height 37
copy div "nima (ID) lumin5201314@gmail.com"
click at [221, 105] on p "anima (ID)" at bounding box center [261, 106] width 86 height 10
drag, startPoint x: 219, startPoint y: 105, endPoint x: 294, endPoint y: 119, distance: 76.4
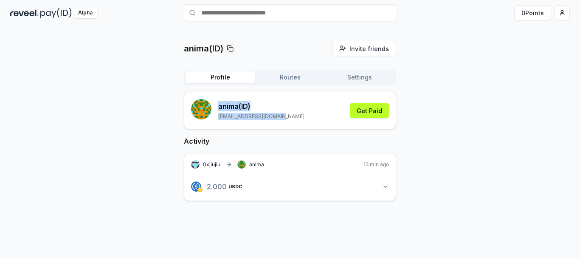
click at [294, 119] on div "anima (ID) lumin5201314@gmail.com Get Paid" at bounding box center [290, 110] width 198 height 23
copy div "anima (ID) lumin5201314@gmail.com"
drag, startPoint x: 287, startPoint y: 113, endPoint x: 296, endPoint y: 116, distance: 9.2
click at [287, 113] on div "anima (ID) lumin5201314@gmail.com Get Paid" at bounding box center [290, 110] width 198 height 23
drag, startPoint x: 297, startPoint y: 116, endPoint x: 214, endPoint y: 101, distance: 84.6
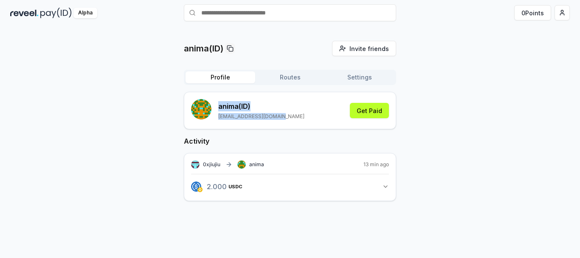
click at [214, 101] on div "anima (ID) lumin5201314@gmail.com Get Paid" at bounding box center [290, 110] width 198 height 23
copy div "anima (ID) lumin5201314@gmail.com"
click at [57, 66] on div "anima(ID) Invite friends Invite Profile Routes Settings anima (ID) lumin5201314…" at bounding box center [290, 128] width 560 height 174
drag, startPoint x: 294, startPoint y: 116, endPoint x: 219, endPoint y: 104, distance: 75.2
click at [219, 104] on div "anima (ID) lumin5201314@gmail.com Get Paid" at bounding box center [290, 110] width 198 height 23
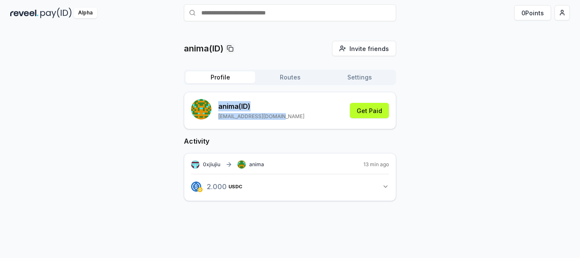
copy div "anima (ID) lumin5201314@gmail.com"
click at [271, 110] on p "anima (ID)" at bounding box center [261, 106] width 86 height 10
drag, startPoint x: 288, startPoint y: 117, endPoint x: 219, endPoint y: 106, distance: 70.1
click at [219, 106] on div "anima (ID) lumin5201314@gmail.com Get Paid" at bounding box center [290, 110] width 198 height 23
copy div "anima (ID) lumin5201314@gmail.com"
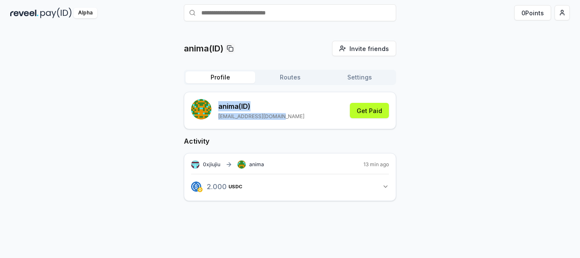
click at [219, 106] on p "anima (ID)" at bounding box center [261, 106] width 86 height 10
drag, startPoint x: 283, startPoint y: 113, endPoint x: 221, endPoint y: 107, distance: 62.3
click at [221, 107] on div "anima (ID) lumin5201314@gmail.com Get Paid" at bounding box center [290, 110] width 198 height 23
copy div "nima (ID) lumin5201314@gmail.com"
click at [221, 107] on p "anima (ID)" at bounding box center [261, 106] width 86 height 10
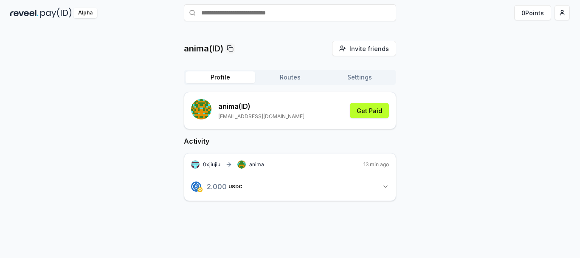
click at [261, 113] on p "lumin5201314@gmail.com" at bounding box center [261, 116] width 86 height 7
drag, startPoint x: 268, startPoint y: 115, endPoint x: 219, endPoint y: 107, distance: 50.3
click at [219, 107] on div "anima (ID) lumin5201314@gmail.com Get Paid" at bounding box center [290, 110] width 198 height 23
copy div "anima (ID) lumin5201314@gmail.com"
click at [302, 107] on div "anima (ID) lumin5201314@gmail.com Get Paid" at bounding box center [290, 110] width 198 height 23
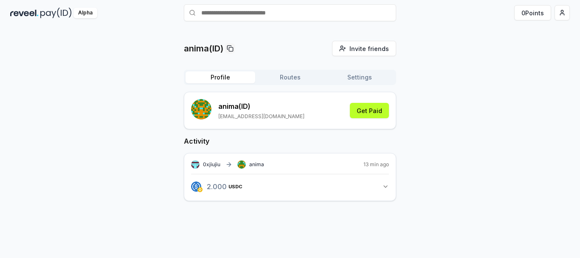
click at [284, 111] on div "anima (ID) lumin5201314@gmail.com Get Paid" at bounding box center [290, 110] width 198 height 23
drag, startPoint x: 284, startPoint y: 118, endPoint x: 220, endPoint y: 107, distance: 64.6
click at [220, 107] on div "anima (ID) lumin5201314@gmail.com Get Paid" at bounding box center [290, 110] width 198 height 23
drag, startPoint x: 293, startPoint y: 104, endPoint x: 327, endPoint y: 88, distance: 38.6
click at [293, 104] on div "anima (ID) lumin5201314@gmail.com Get Paid" at bounding box center [290, 110] width 198 height 23
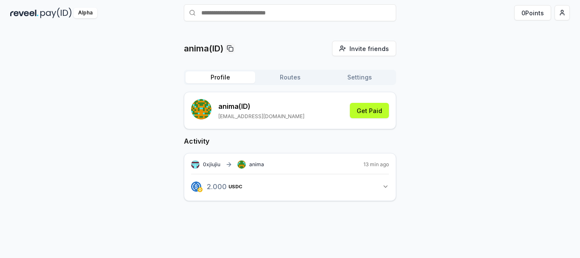
click at [227, 79] on button "Profile" at bounding box center [221, 77] width 70 height 12
click at [291, 79] on button "Routes" at bounding box center [290, 77] width 70 height 12
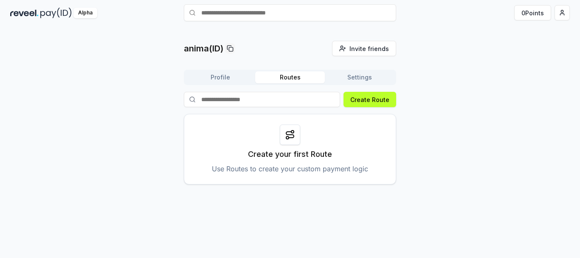
click at [352, 75] on button "Settings" at bounding box center [360, 77] width 70 height 12
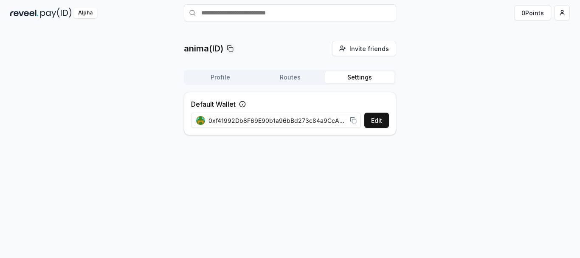
click at [227, 78] on button "Profile" at bounding box center [221, 77] width 70 height 12
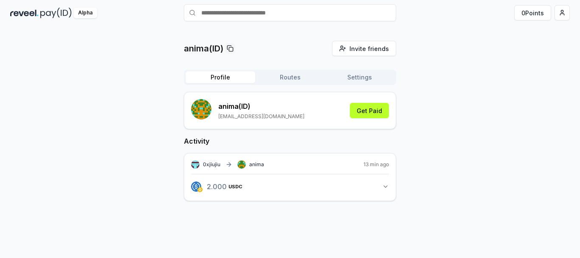
click at [296, 168] on div "0xjiujiu anima 13 min ago" at bounding box center [290, 164] width 198 height 8
click at [530, 93] on div "anima(ID) Invite friends Invite Profile Routes Settings anima (ID) lumin5201314…" at bounding box center [290, 128] width 560 height 174
click at [562, 14] on html "Answer our quick survey for a chance to earn 10 USDT 📝 Alpha 0 Points anima(ID)…" at bounding box center [290, 129] width 580 height 258
click at [560, 17] on html "Answer our quick survey for a chance to earn 10 USDT 📝 Alpha 0 Points anima(ID)…" at bounding box center [290, 129] width 580 height 258
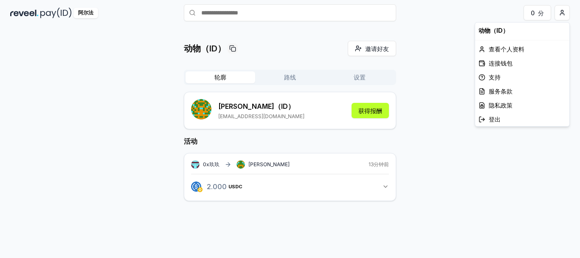
click at [432, 195] on html "回答我们的快速调查 有机会赚取 10 USDT 📝 阿尔法 0 分 动物（ID） 邀请好友 邀请 轮廓 路线 设置 阿尼玛 （ID） lumin5201314…" at bounding box center [290, 129] width 580 height 258
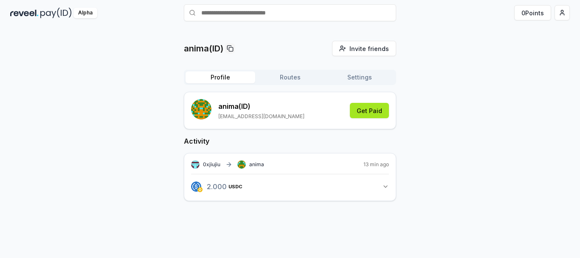
click at [377, 110] on button "Get Paid" at bounding box center [369, 110] width 39 height 15
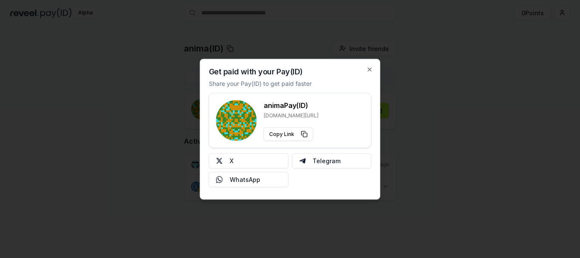
drag, startPoint x: 270, startPoint y: 105, endPoint x: 320, endPoint y: 109, distance: 50.7
click at [320, 109] on div "anima Pay(ID) reveel.id/pay/anima Copy Link" at bounding box center [290, 120] width 148 height 41
click at [321, 109] on div "anima Pay(ID) reveel.id/pay/anima Copy Link" at bounding box center [290, 120] width 148 height 41
click at [370, 68] on icon "button" at bounding box center [370, 69] width 7 height 7
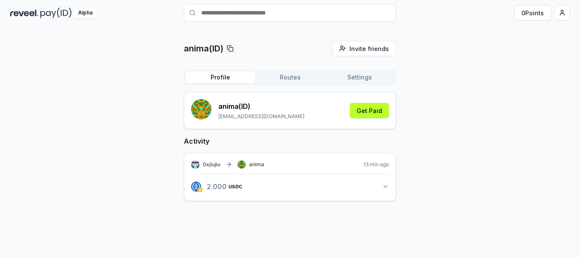
click at [414, 72] on div "anima(ID) Invite friends Invite Profile Routes Settings anima (ID) lumin5201314…" at bounding box center [290, 128] width 560 height 174
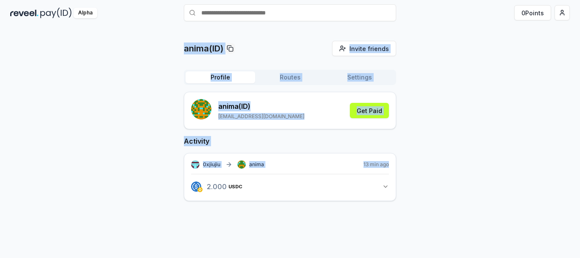
drag, startPoint x: 178, startPoint y: 47, endPoint x: 440, endPoint y: 155, distance: 283.0
click at [440, 155] on div "anima(ID) Invite friends Invite Profile Routes Settings anima (ID) lumin5201314…" at bounding box center [290, 128] width 560 height 174
click at [126, 69] on div "anima(ID) Invite friends Invite Profile Routes Settings anima (ID) lumin5201314…" at bounding box center [290, 128] width 560 height 174
drag, startPoint x: 96, startPoint y: 9, endPoint x: 459, endPoint y: 149, distance: 389.3
click at [459, 149] on div "Answer our quick survey for a chance to earn 10 USDT 📝 Alpha 0 Points anima(ID)…" at bounding box center [290, 117] width 580 height 282
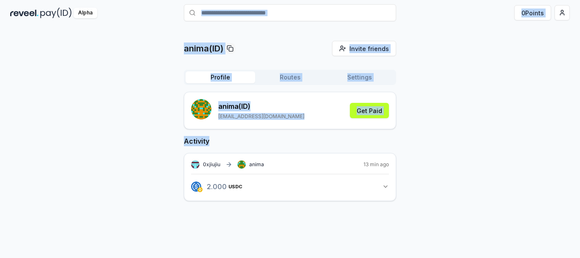
click at [462, 138] on div "anima(ID) Invite friends Invite Profile Routes Settings anima (ID) lumin5201314…" at bounding box center [290, 128] width 560 height 174
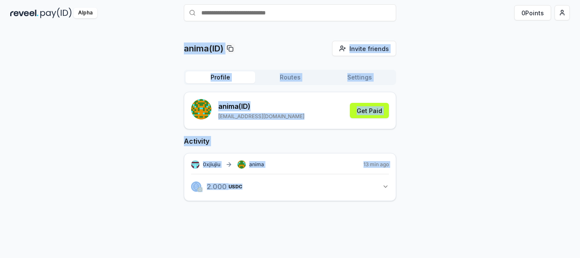
drag, startPoint x: 446, startPoint y: 184, endPoint x: 129, endPoint y: 56, distance: 342.8
click at [129, 56] on div "anima(ID) Invite friends Invite Profile Routes Settings anima (ID) lumin5201314…" at bounding box center [290, 128] width 560 height 174
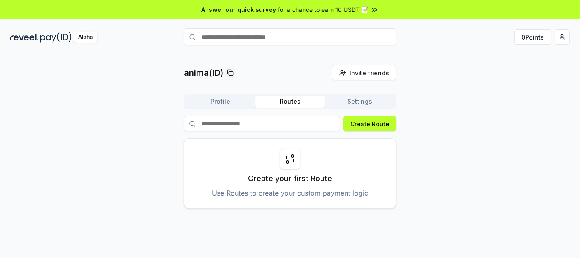
click at [287, 101] on button "Routes" at bounding box center [290, 102] width 70 height 12
click at [276, 41] on input "text" at bounding box center [290, 36] width 212 height 17
click at [266, 37] on input "text" at bounding box center [290, 36] width 212 height 17
click at [258, 38] on input "text" at bounding box center [290, 36] width 212 height 17
click at [240, 42] on input "text" at bounding box center [290, 36] width 212 height 17
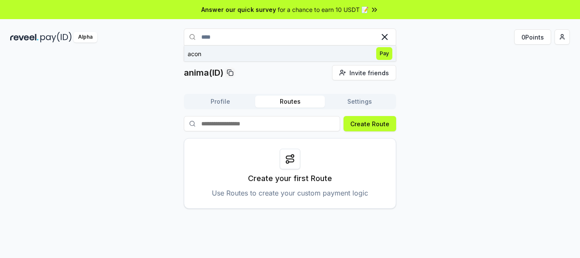
type input "****"
click at [379, 53] on span "Pay" at bounding box center [384, 53] width 16 height 13
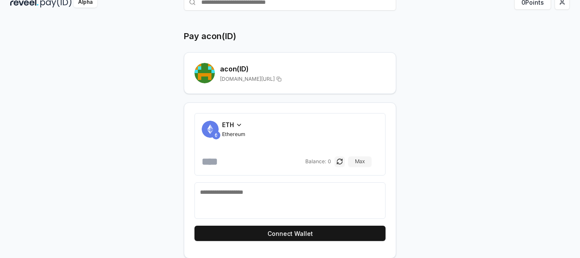
scroll to position [35, 0]
click at [244, 123] on div "ETH" at bounding box center [233, 124] width 23 height 9
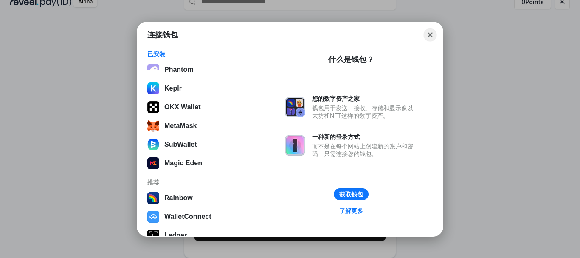
click at [429, 37] on button "Close" at bounding box center [430, 34] width 13 height 13
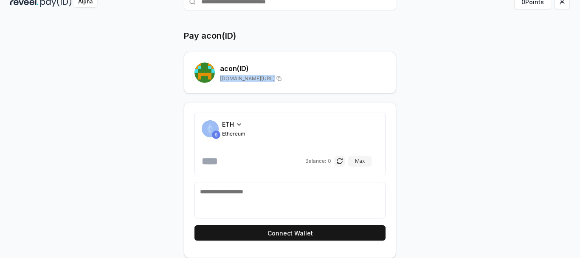
drag, startPoint x: 218, startPoint y: 81, endPoint x: 298, endPoint y: 80, distance: 79.4
click at [298, 80] on div "acon (ID) [DOMAIN_NAME][URL]" at bounding box center [290, 72] width 191 height 20
click at [298, 80] on div "[DOMAIN_NAME][URL]" at bounding box center [303, 78] width 166 height 7
drag, startPoint x: 218, startPoint y: 78, endPoint x: 283, endPoint y: 76, distance: 64.6
click at [281, 76] on div "acon (ID) [DOMAIN_NAME][URL]" at bounding box center [290, 72] width 191 height 20
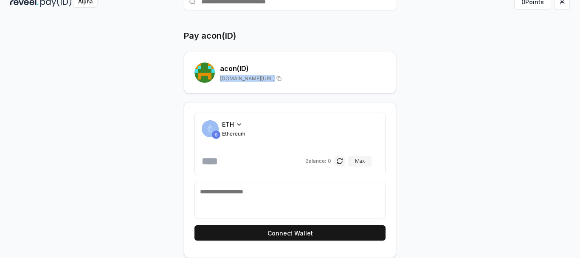
click at [283, 76] on div "[DOMAIN_NAME][URL]" at bounding box center [303, 78] width 166 height 7
drag, startPoint x: 295, startPoint y: 80, endPoint x: 221, endPoint y: 67, distance: 75.1
click at [221, 67] on div "acon (ID) [DOMAIN_NAME][URL]" at bounding box center [303, 72] width 166 height 19
click at [240, 128] on div "ETH" at bounding box center [233, 124] width 23 height 9
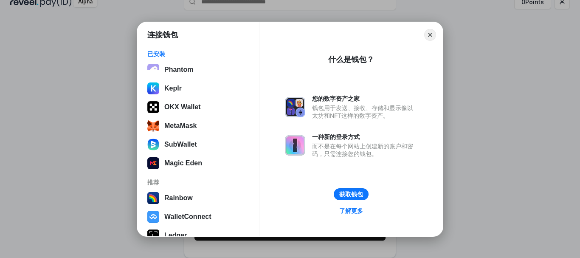
click at [50, 137] on div "连接钱包 已安装 Phantom Keplr OKX Wallet MetaMask SubWallet Magic Eden 推荐 Rainbow Wall…" at bounding box center [290, 129] width 750 height 428
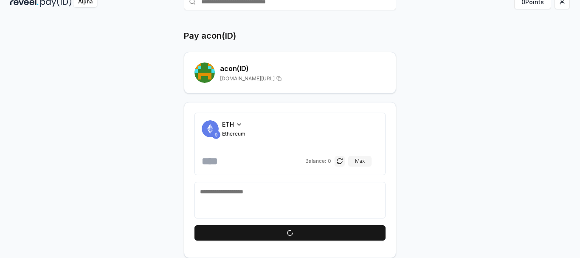
click at [239, 124] on icon at bounding box center [239, 124] width 7 height 7
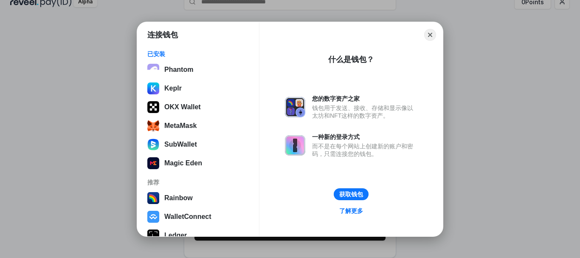
click at [96, 93] on div "连接钱包 已安装 Phantom Keplr OKX Wallet MetaMask SubWallet Magic Eden 推荐 Rainbow Wall…" at bounding box center [290, 129] width 750 height 428
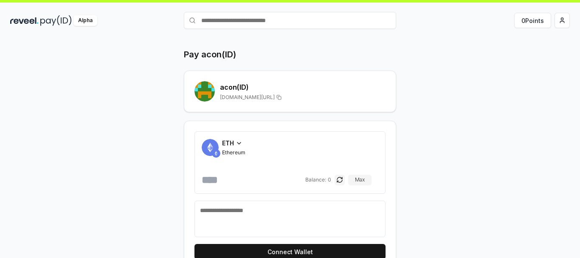
scroll to position [0, 0]
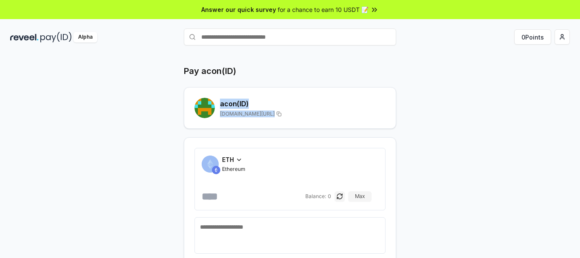
drag, startPoint x: 238, startPoint y: 103, endPoint x: 288, endPoint y: 114, distance: 50.4
click at [288, 114] on div "acon (ID) [DOMAIN_NAME][URL]" at bounding box center [290, 108] width 191 height 20
click at [288, 114] on div "[DOMAIN_NAME][URL]" at bounding box center [303, 113] width 166 height 7
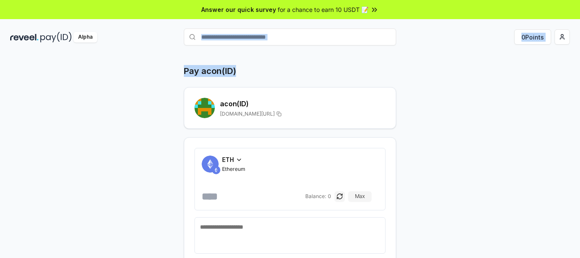
drag, startPoint x: 177, startPoint y: 38, endPoint x: 423, endPoint y: 54, distance: 246.0
click at [418, 53] on div "Answer our quick survey for a chance to earn 10 USDT 📝 Alpha 0 Points Pay acon(…" at bounding box center [290, 141] width 580 height 282
drag, startPoint x: 423, startPoint y: 54, endPoint x: 412, endPoint y: 51, distance: 11.4
click at [423, 54] on div "Pay acon(ID) acon (ID) [DOMAIN_NAME][URL] ETH Ethereum Balance: 0 [PERSON_NAME]…" at bounding box center [290, 165] width 580 height 234
click at [284, 45] on div "Alpha 0 Points" at bounding box center [290, 37] width 580 height 22
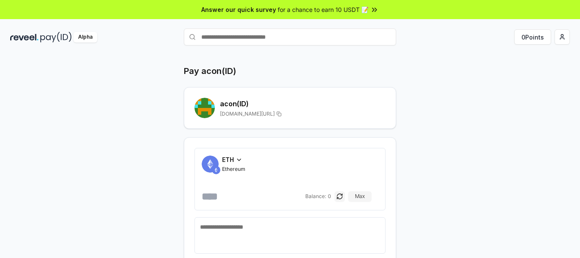
click at [281, 37] on input "text" at bounding box center [290, 36] width 212 height 17
click at [334, 57] on div "Pay acon(ID) acon (ID) [DOMAIN_NAME][URL] ETH Ethereum Balance: 0 [PERSON_NAME]…" at bounding box center [290, 165] width 580 height 234
click at [308, 38] on input "text" at bounding box center [290, 36] width 212 height 17
click at [293, 38] on input "text" at bounding box center [290, 36] width 212 height 17
click at [336, 66] on div "Pay acon(ID)" at bounding box center [290, 71] width 212 height 12
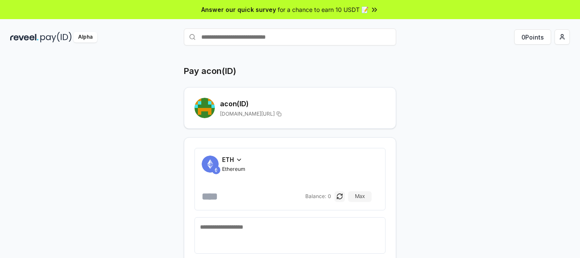
click at [239, 107] on h2 "acon (ID)" at bounding box center [303, 104] width 166 height 10
click at [237, 163] on icon at bounding box center [239, 159] width 7 height 7
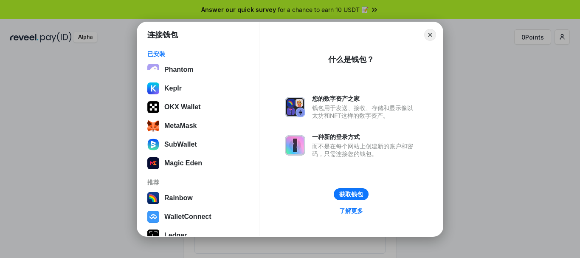
click at [78, 131] on div "连接钱包 已安装 Phantom Keplr OKX Wallet MetaMask SubWallet Magic Eden 推荐 Rainbow Wall…" at bounding box center [290, 129] width 750 height 428
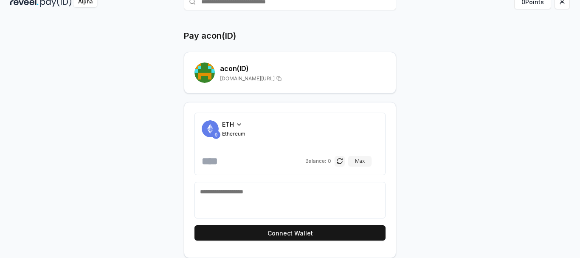
scroll to position [35, 0]
click at [345, 159] on button "button" at bounding box center [340, 161] width 10 height 10
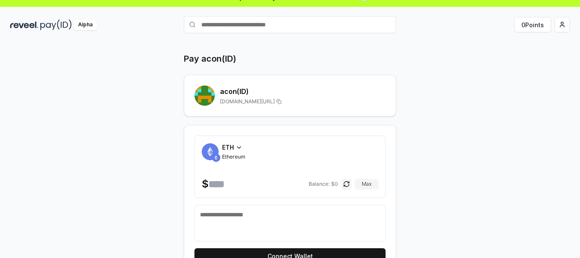
scroll to position [0, 0]
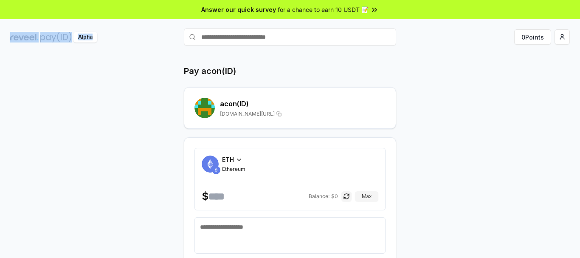
drag, startPoint x: 5, startPoint y: 36, endPoint x: 107, endPoint y: 37, distance: 101.5
click at [107, 37] on div "Alpha 0 Points" at bounding box center [290, 37] width 580 height 22
click at [107, 37] on div "Alpha" at bounding box center [97, 37] width 174 height 11
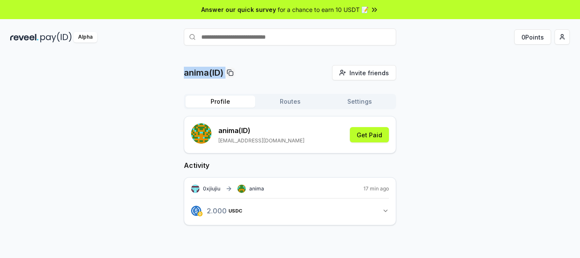
drag, startPoint x: 219, startPoint y: 77, endPoint x: 243, endPoint y: 77, distance: 24.6
click at [243, 77] on div "anima(ID) Invite friends Invite" at bounding box center [290, 72] width 212 height 15
click at [251, 38] on input "text" at bounding box center [290, 36] width 212 height 17
click at [442, 61] on div "anima(ID) Invite friends Invite Profile Routes Settings anima (ID) [EMAIL_ADDRE…" at bounding box center [290, 165] width 580 height 234
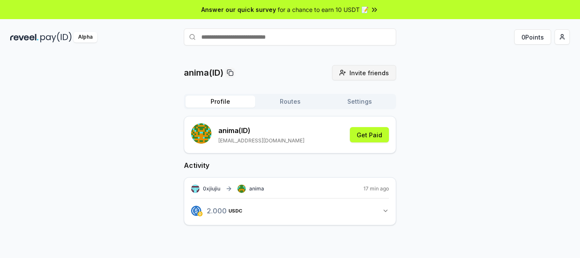
click at [376, 73] on span "Invite friends" at bounding box center [370, 72] width 40 height 9
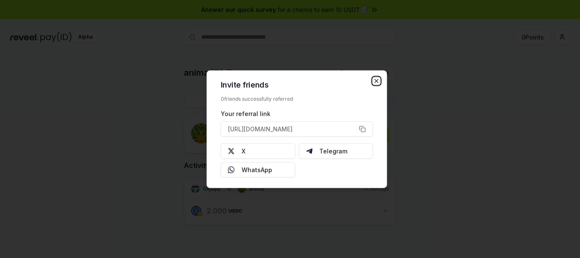
click at [375, 80] on icon "button" at bounding box center [376, 80] width 7 height 7
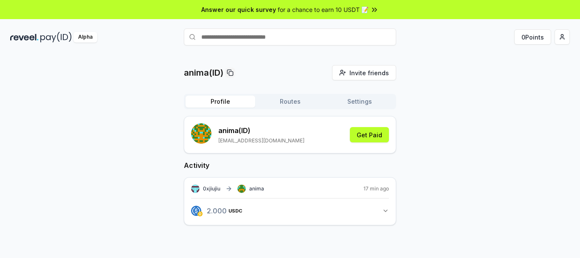
click at [476, 72] on div "anima(ID) Invite friends Invite Profile Routes Settings anima (ID) lumin5201314…" at bounding box center [290, 152] width 560 height 174
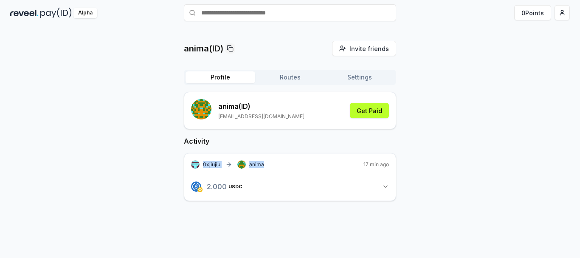
drag, startPoint x: 226, startPoint y: 165, endPoint x: 271, endPoint y: 164, distance: 44.6
click at [271, 164] on div "0xjiujiu anima 17 min ago" at bounding box center [290, 164] width 198 height 8
copy div "0xjiujiu anima"
click at [356, 79] on button "Settings" at bounding box center [360, 77] width 70 height 12
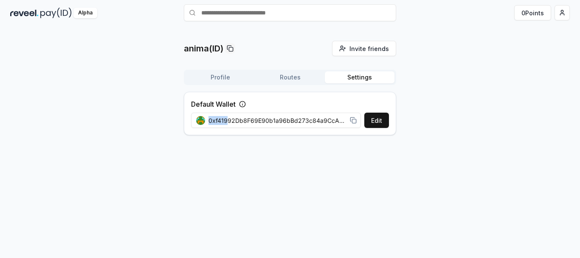
drag, startPoint x: 235, startPoint y: 121, endPoint x: 418, endPoint y: 123, distance: 183.1
click at [418, 123] on div "anima(ID) Invite friends Invite Profile Routes Settings Default Wallet Edit 0xf…" at bounding box center [290, 91] width 560 height 101
copy div "0xf419"
click at [418, 123] on div "anima(ID) Invite friends Invite Profile Routes Settings Default Wallet Edit 0xf…" at bounding box center [290, 91] width 560 height 101
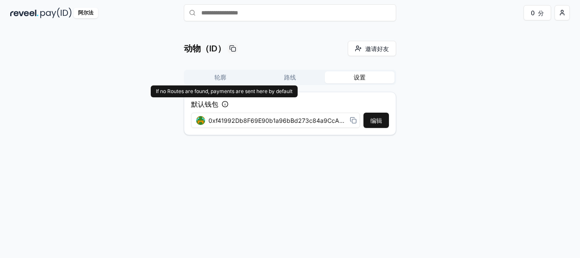
click at [224, 104] on icon at bounding box center [225, 104] width 7 height 7
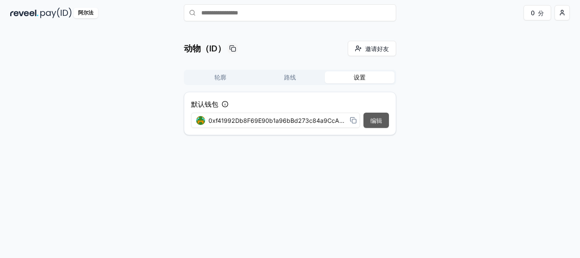
click at [369, 121] on button "编辑" at bounding box center [376, 120] width 25 height 15
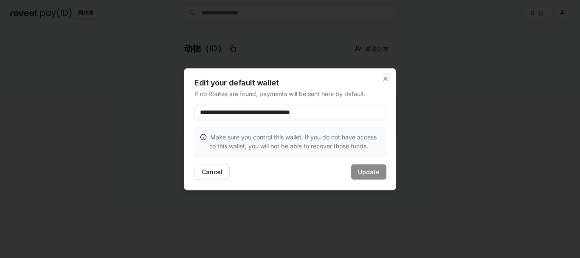
click at [303, 114] on input "**********" at bounding box center [291, 111] width 192 height 15
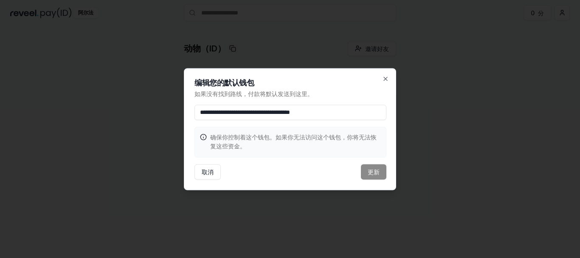
click at [375, 172] on div "取消 更新" at bounding box center [291, 171] width 192 height 15
click at [384, 80] on icon "button" at bounding box center [385, 78] width 3 height 3
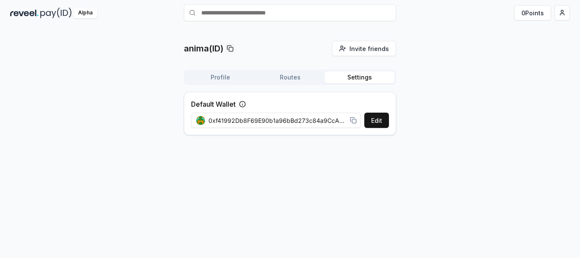
click at [219, 73] on button "Profile" at bounding box center [221, 77] width 70 height 12
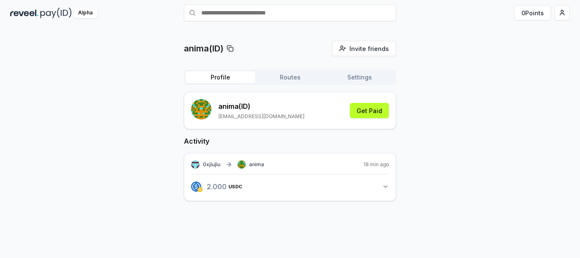
click at [287, 78] on button "Routes" at bounding box center [290, 77] width 70 height 12
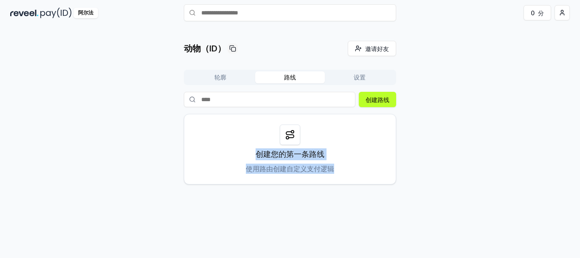
drag, startPoint x: 252, startPoint y: 154, endPoint x: 336, endPoint y: 172, distance: 85.6
click at [336, 172] on div "创建您的第一条路线 使用路由创建自定义支付逻辑" at bounding box center [290, 149] width 212 height 71
copy div "创建您的第一条路线 使用路由创建自定义支付逻辑"
click at [286, 194] on div "动物（ID） 邀请好友 邀请 轮廓 路线 设置 创建路线 创建您的第一条路线 使用路由创建自定义支付逻辑" at bounding box center [290, 141] width 580 height 234
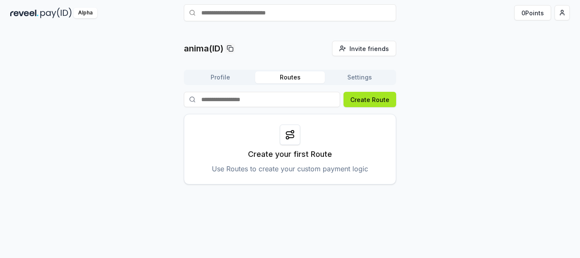
click at [378, 104] on button "Create Route" at bounding box center [370, 99] width 53 height 15
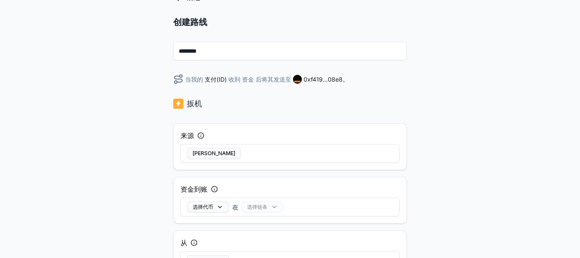
scroll to position [35, 0]
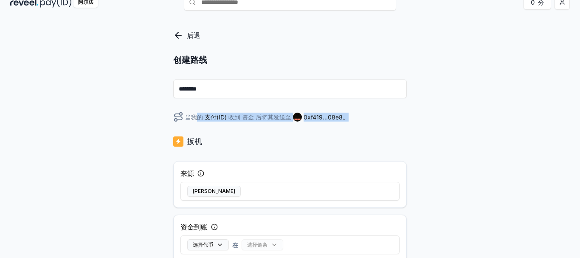
drag, startPoint x: 200, startPoint y: 118, endPoint x: 352, endPoint y: 119, distance: 152.5
click at [352, 119] on div "当我的 支付(ID) 收到 资金 后将其发送至 0xf419...08e8 。" at bounding box center [290, 117] width 234 height 10
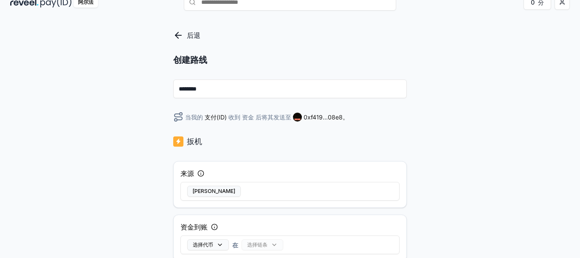
click at [201, 91] on input "********" at bounding box center [290, 88] width 234 height 19
click at [226, 90] on input "********" at bounding box center [290, 88] width 234 height 19
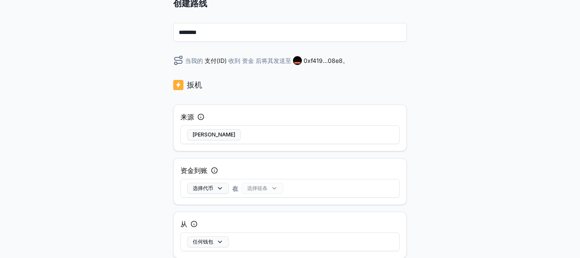
scroll to position [0, 0]
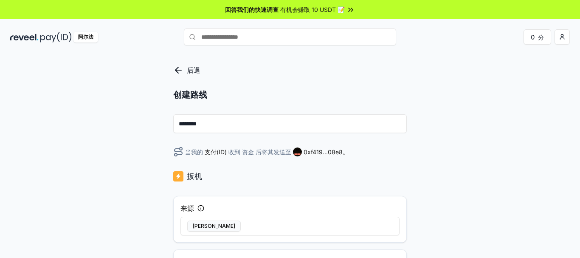
click at [175, 67] on icon at bounding box center [178, 70] width 10 height 10
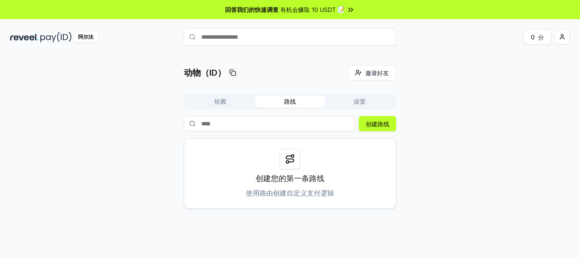
click at [442, 92] on div "动物（ID） 邀请好友 邀请 轮廓 路线 设置 创建路线 创建您的第一条路线 使用路由创建自定义支付逻辑" at bounding box center [290, 137] width 560 height 144
click at [220, 103] on font "轮廓" at bounding box center [221, 101] width 12 height 7
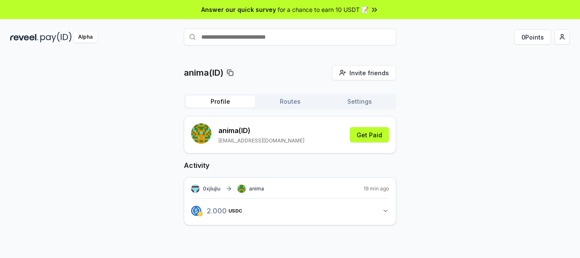
click at [406, 132] on div "anima(ID) Invite friends Invite Profile Routes Settings anima (ID) [EMAIL_ADDRE…" at bounding box center [290, 152] width 560 height 174
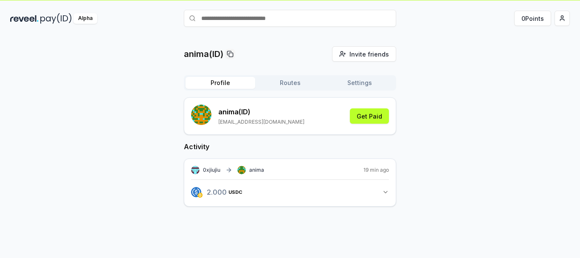
scroll to position [24, 0]
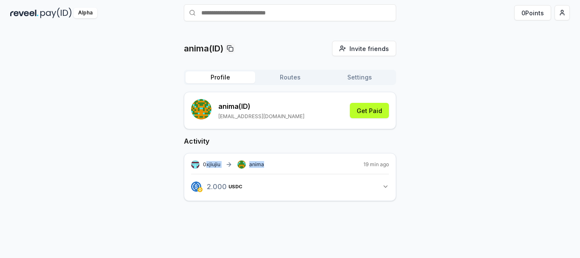
drag, startPoint x: 205, startPoint y: 164, endPoint x: 269, endPoint y: 162, distance: 64.6
click at [269, 162] on div "0xjiujiu anima 19 min ago" at bounding box center [290, 164] width 198 height 8
copy div "xjiujiu anima"
click at [269, 162] on div "0xjiujiu anima 19 min ago" at bounding box center [290, 164] width 198 height 8
drag, startPoint x: 282, startPoint y: 163, endPoint x: 107, endPoint y: 134, distance: 176.9
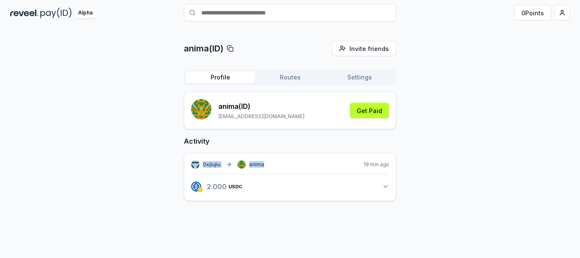
click at [226, 141] on div "Activity 0xjiujiu anima 19 min ago 2.000 USDC 2 USDC" at bounding box center [290, 168] width 212 height 65
copy div "0xjiujiu anima"
click at [107, 133] on div "anima(ID) Invite friends Invite Profile Routes Settings anima (ID) [EMAIL_ADDRE…" at bounding box center [290, 128] width 560 height 174
click at [77, 16] on div "Alpha" at bounding box center [85, 13] width 24 height 11
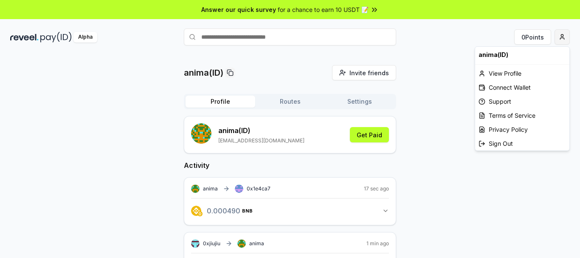
click at [561, 38] on html "Answer our quick survey for a chance to earn 10 USDT 📝 Alpha 0 Points anima(ID)…" at bounding box center [290, 129] width 580 height 258
click at [500, 142] on div "Sign Out" at bounding box center [522, 143] width 94 height 14
